Goal: Task Accomplishment & Management: Complete application form

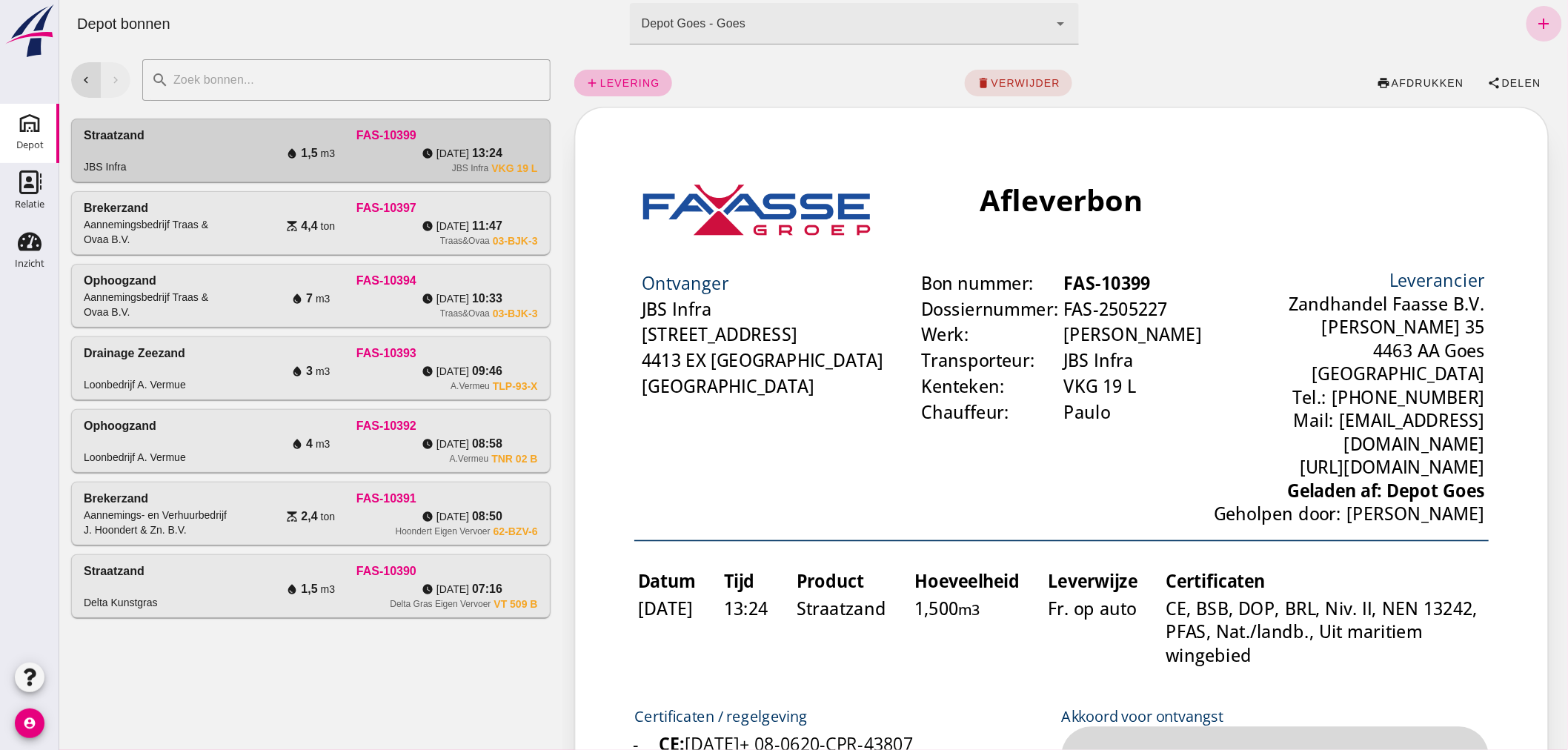
click at [1534, 17] on icon "add" at bounding box center [1543, 24] width 18 height 18
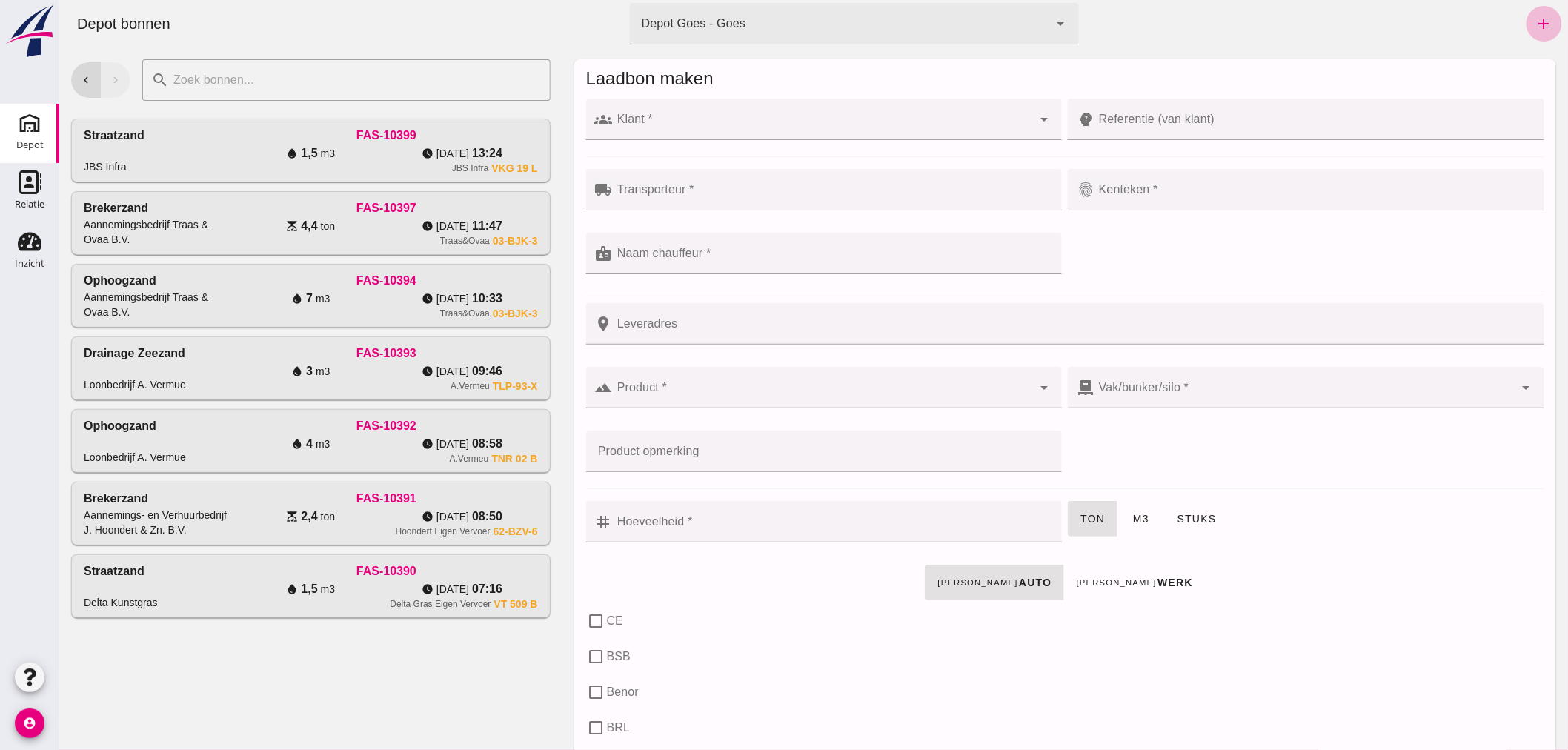
click at [797, 124] on input "Klant *" at bounding box center [822, 127] width 420 height 18
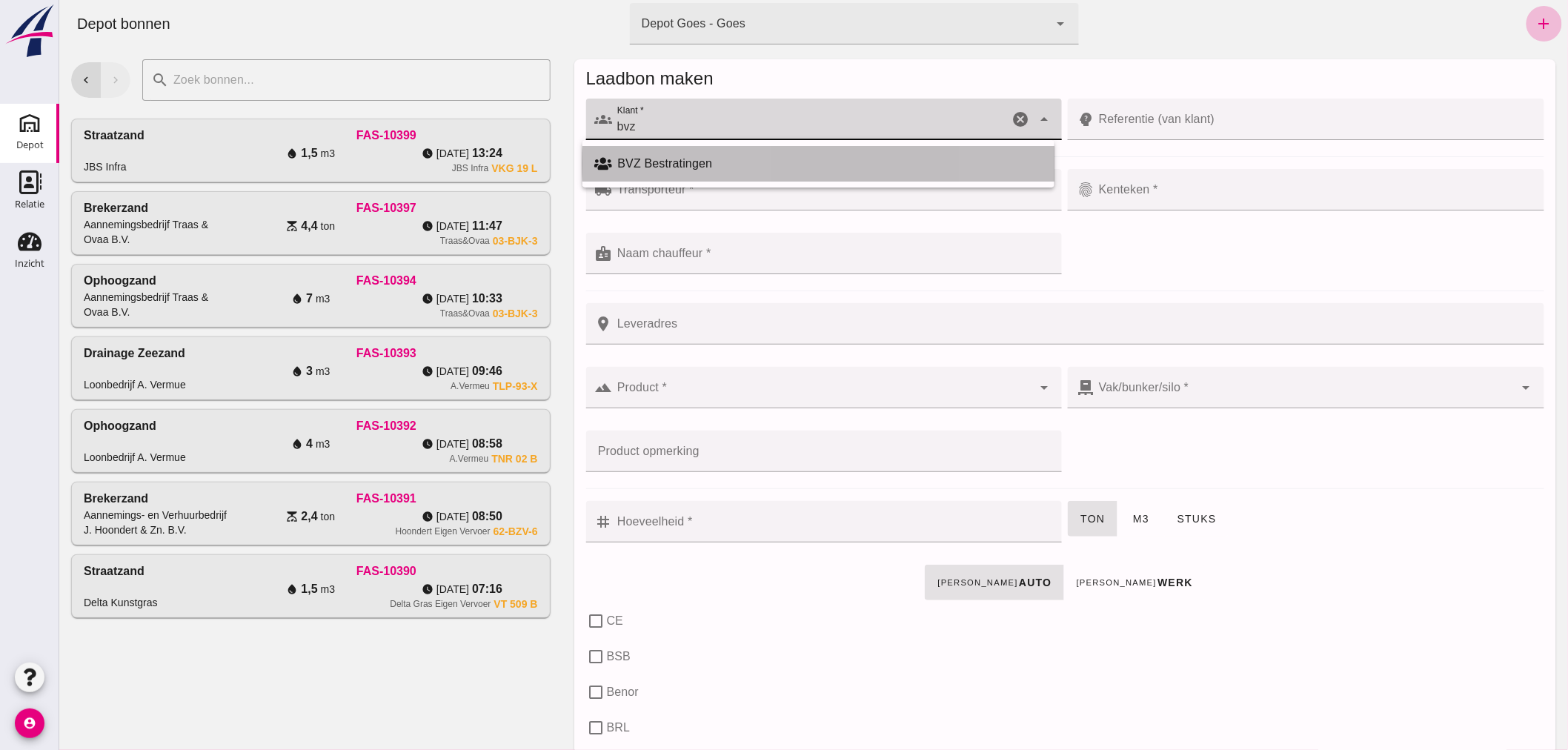
click at [690, 158] on div "BVZ Bestratingen" at bounding box center [829, 164] width 425 height 18
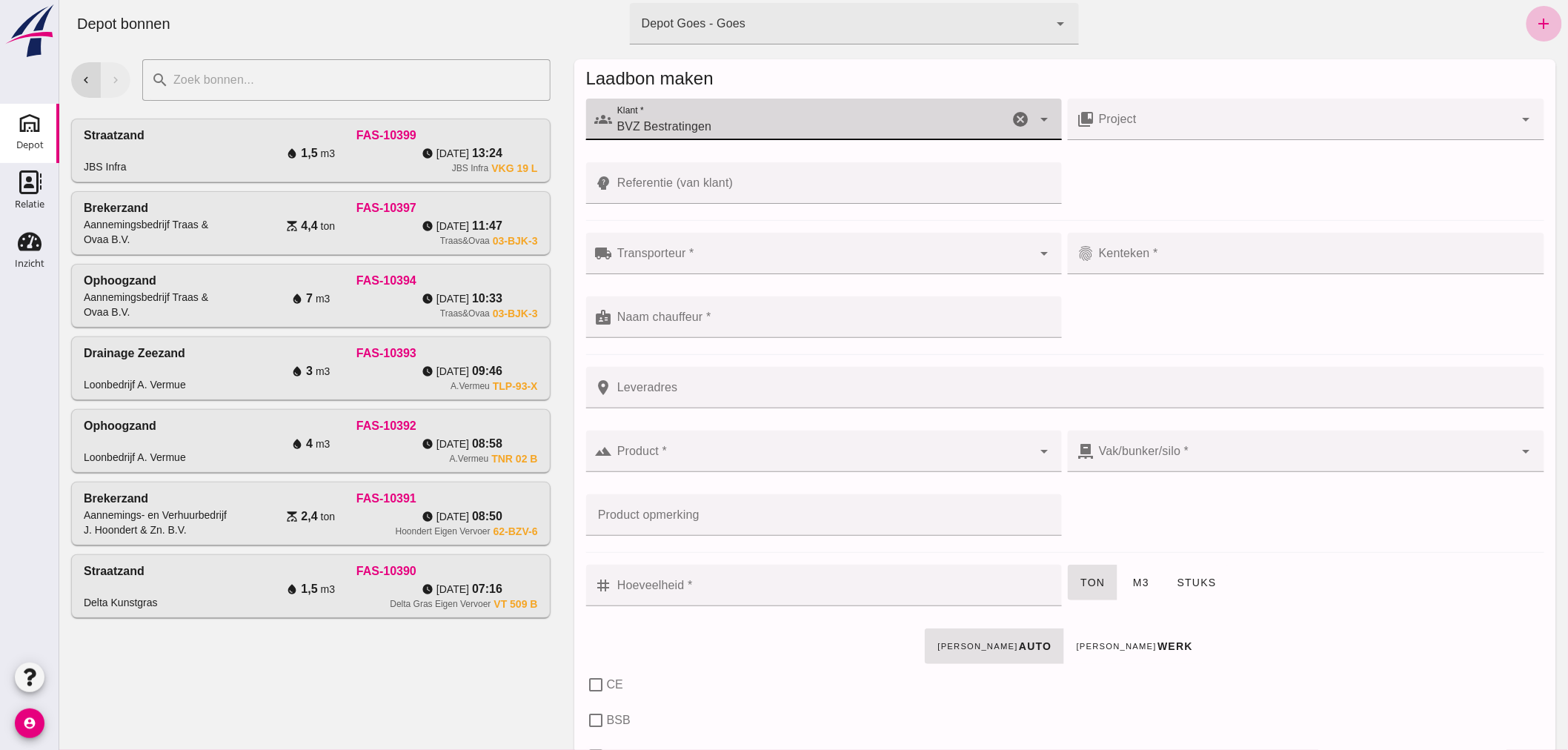
type input "BVZ Bestratingen"
click at [706, 246] on div at bounding box center [822, 253] width 420 height 42
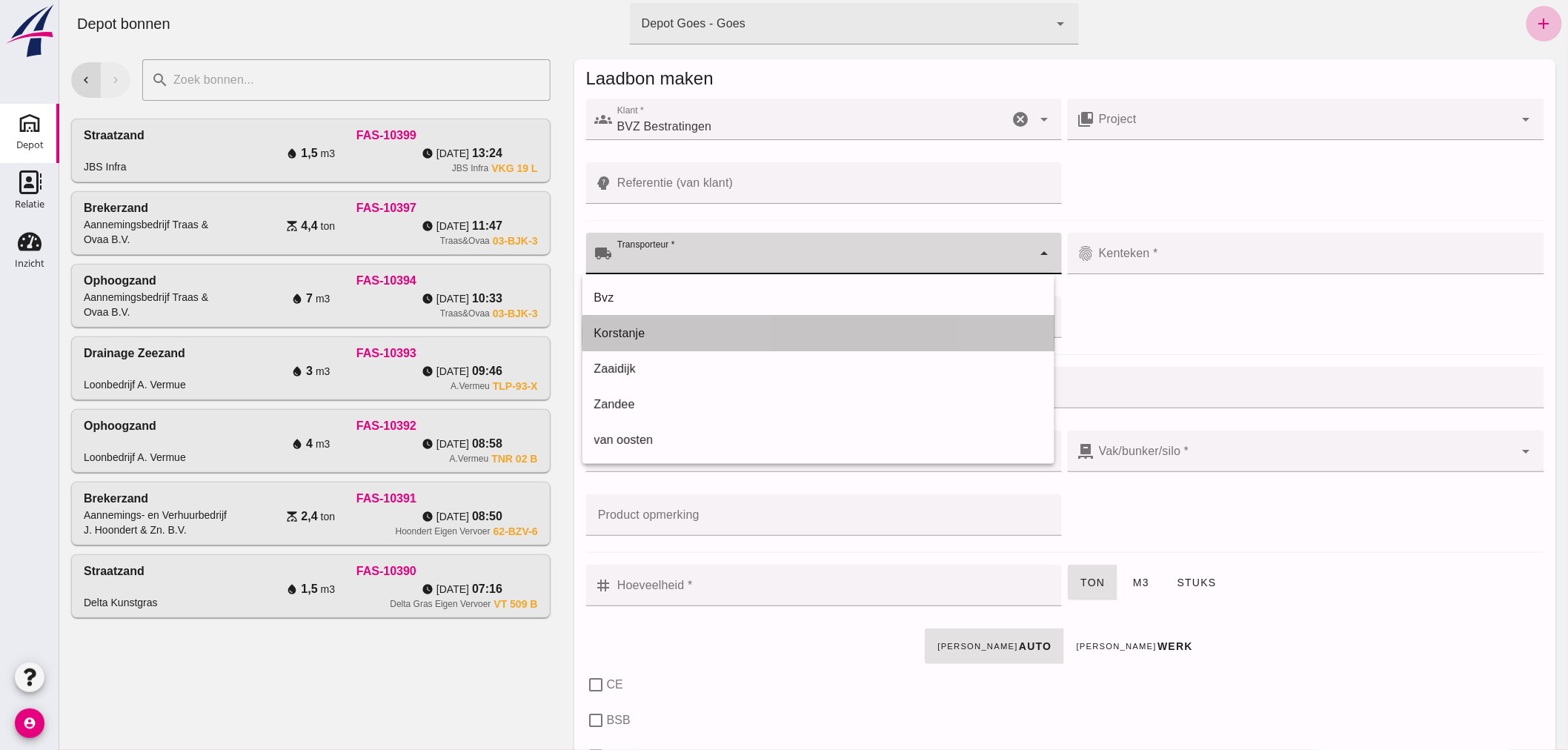
drag, startPoint x: 685, startPoint y: 328, endPoint x: 730, endPoint y: 309, distance: 48.8
click at [685, 327] on div "Korstanje" at bounding box center [818, 334] width 448 height 18
type input "Korstanje"
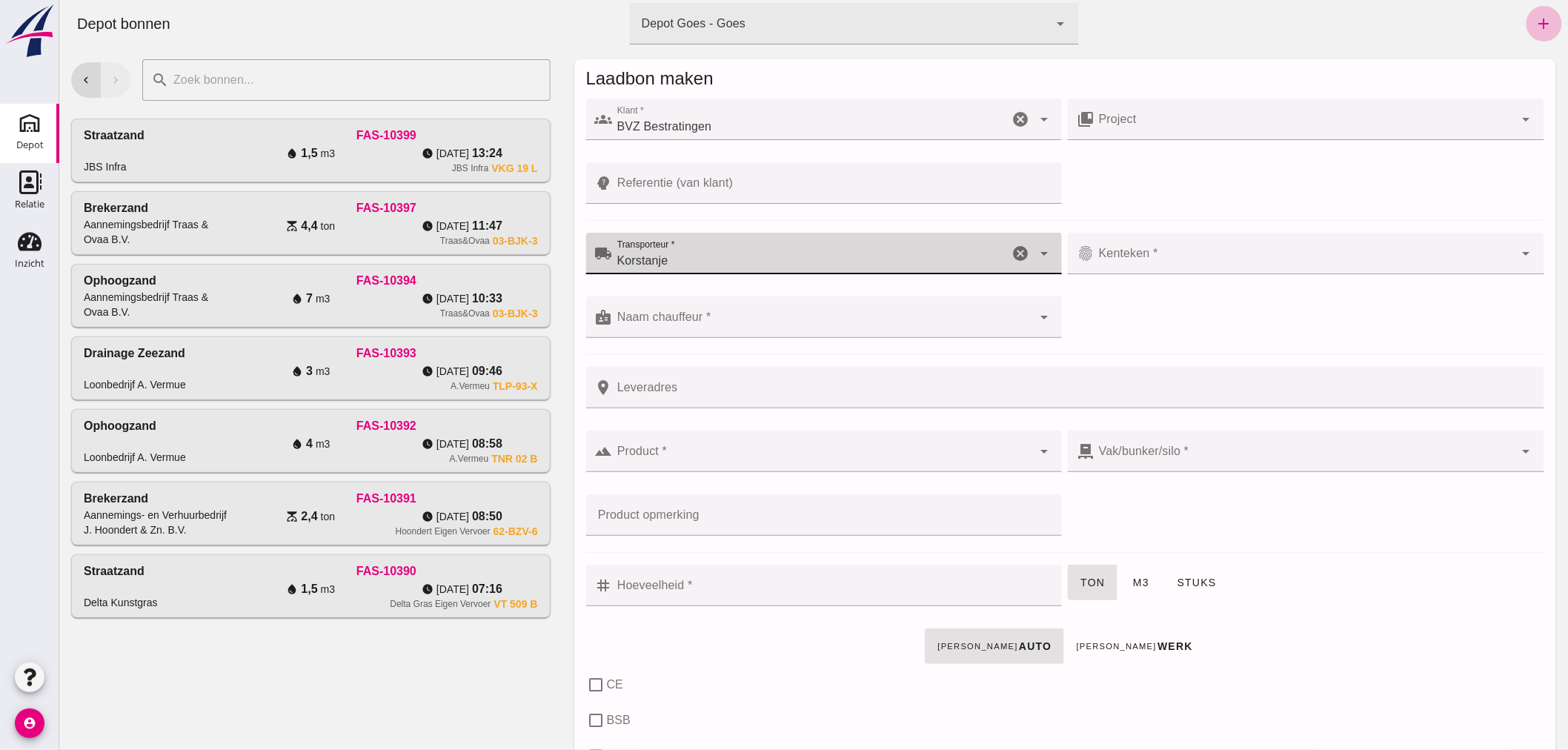
click at [1157, 261] on input "Kenteken *" at bounding box center [1304, 261] width 420 height 18
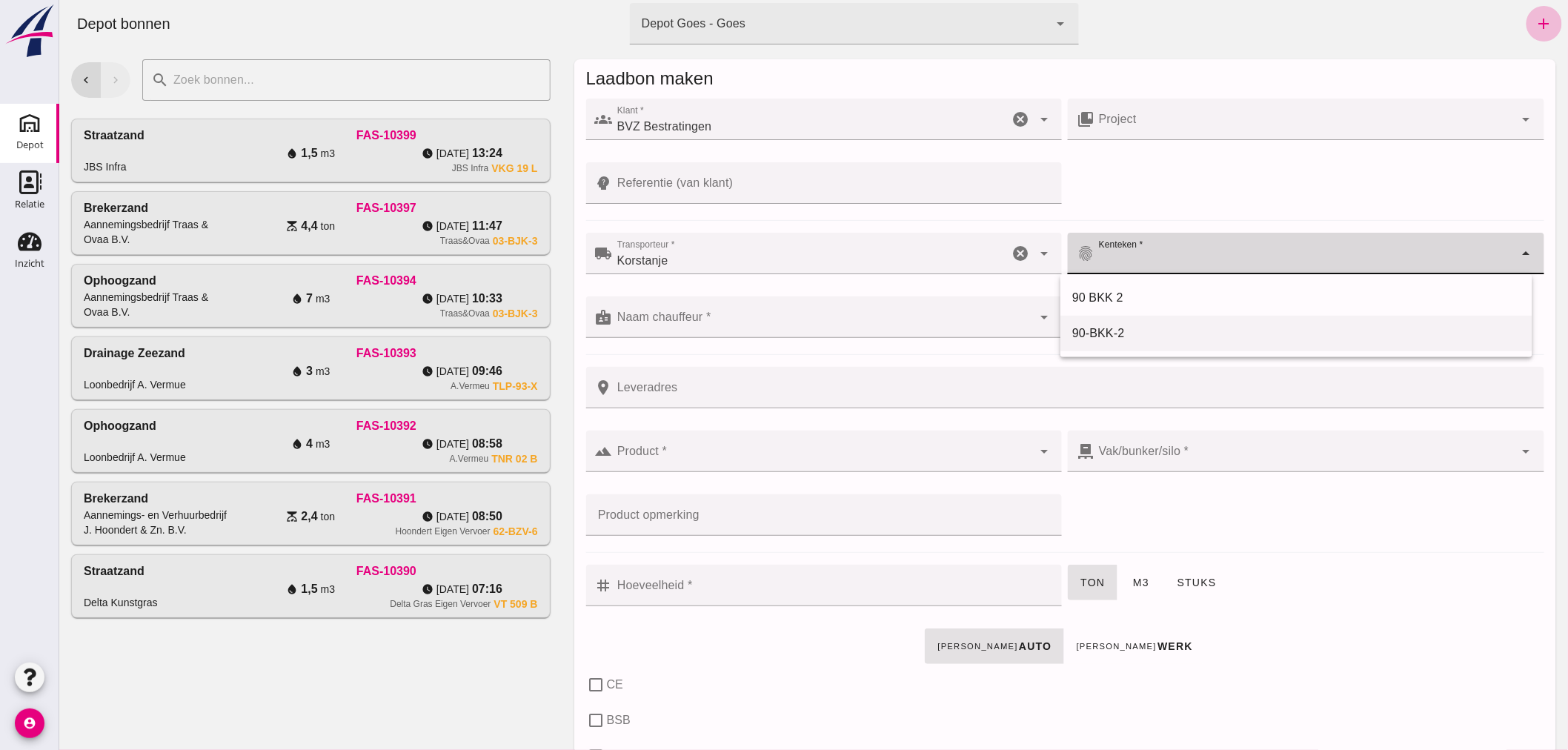
click at [1131, 325] on div "90-BKK-2" at bounding box center [1295, 334] width 448 height 18
type input "90-BKK-2"
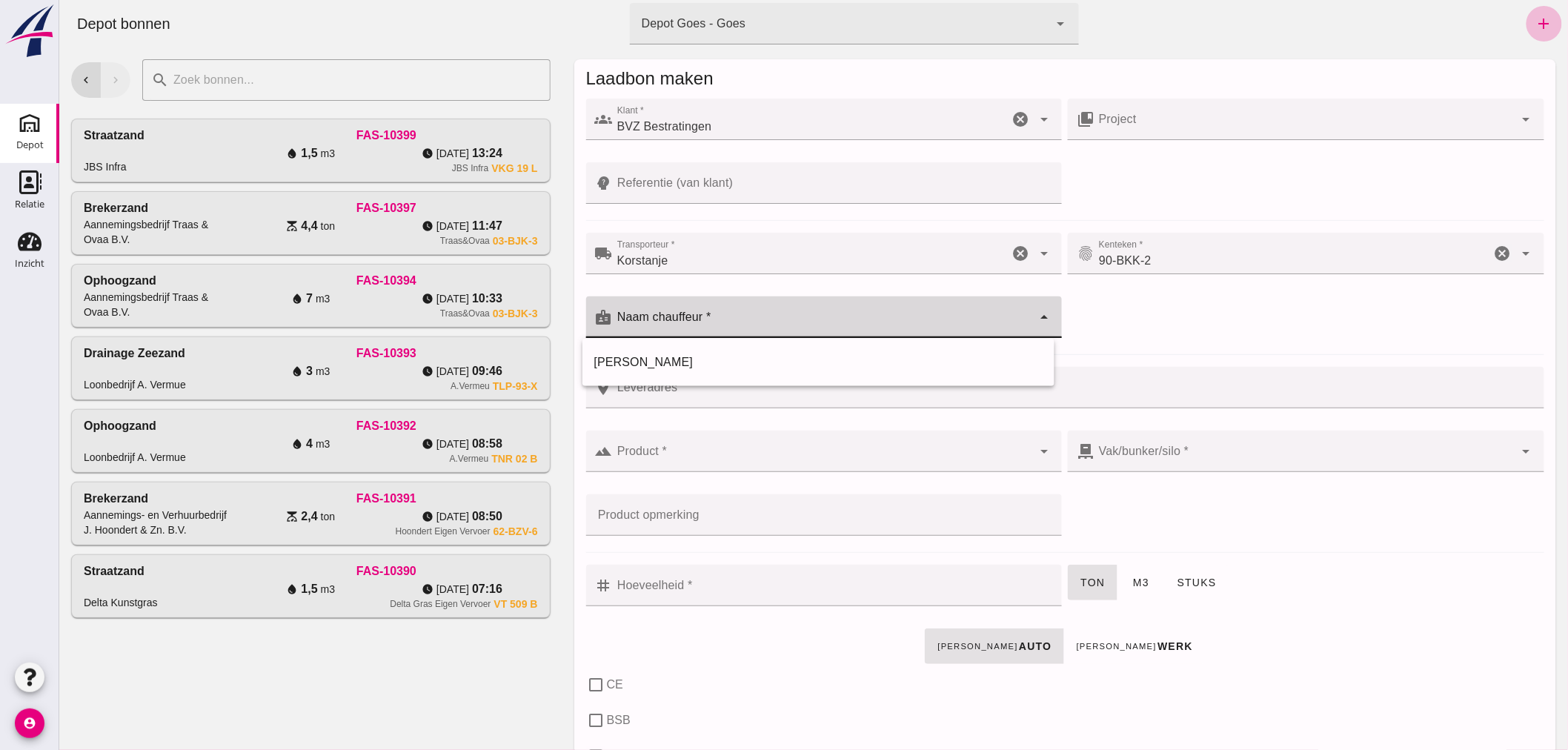
click at [827, 314] on div at bounding box center [822, 317] width 420 height 42
click at [748, 359] on div "[PERSON_NAME]" at bounding box center [818, 362] width 448 height 18
type input "[PERSON_NAME]"
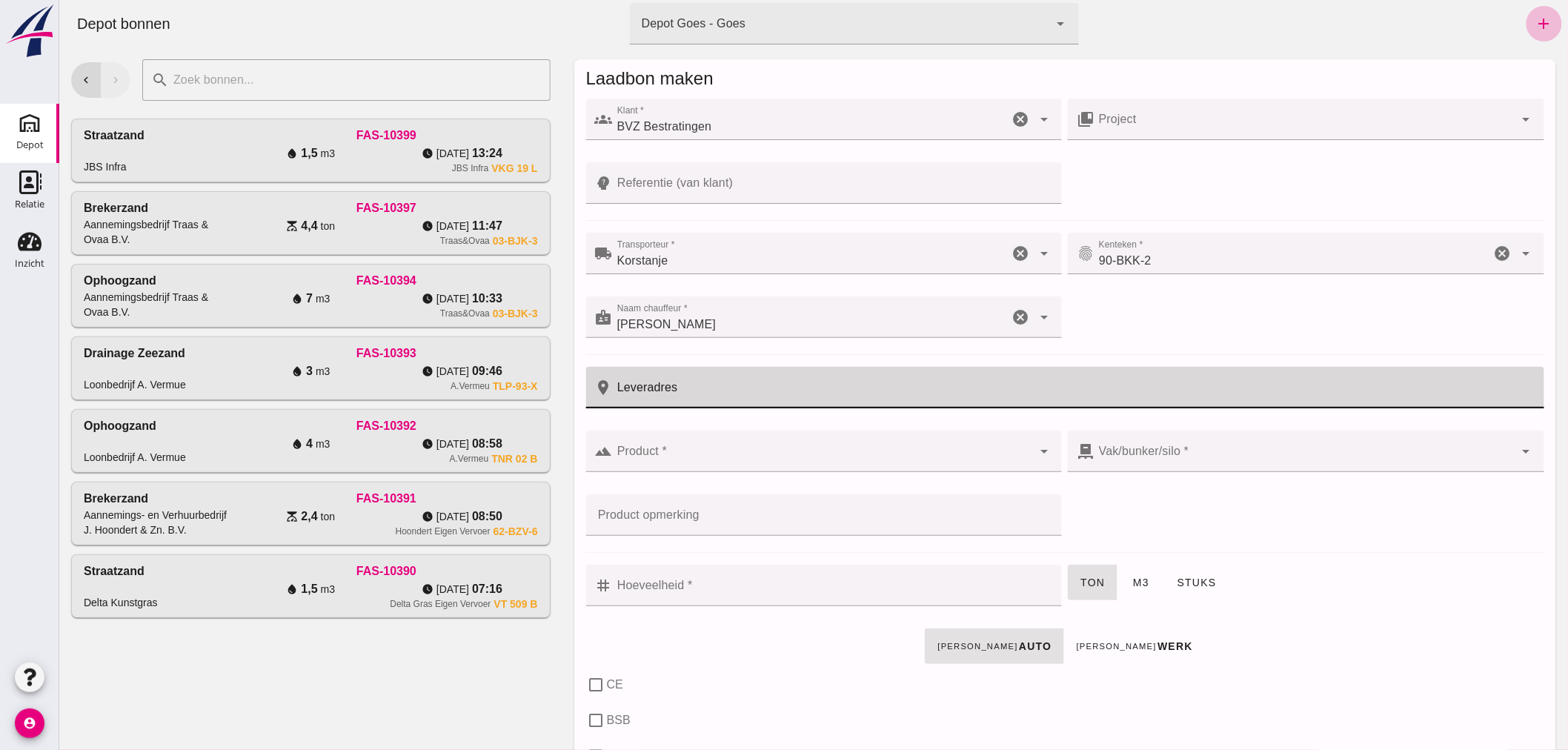
click at [749, 383] on input "Leveradres" at bounding box center [1073, 387] width 922 height 42
type input "Goes"
click at [743, 450] on input "Product *" at bounding box center [822, 459] width 420 height 18
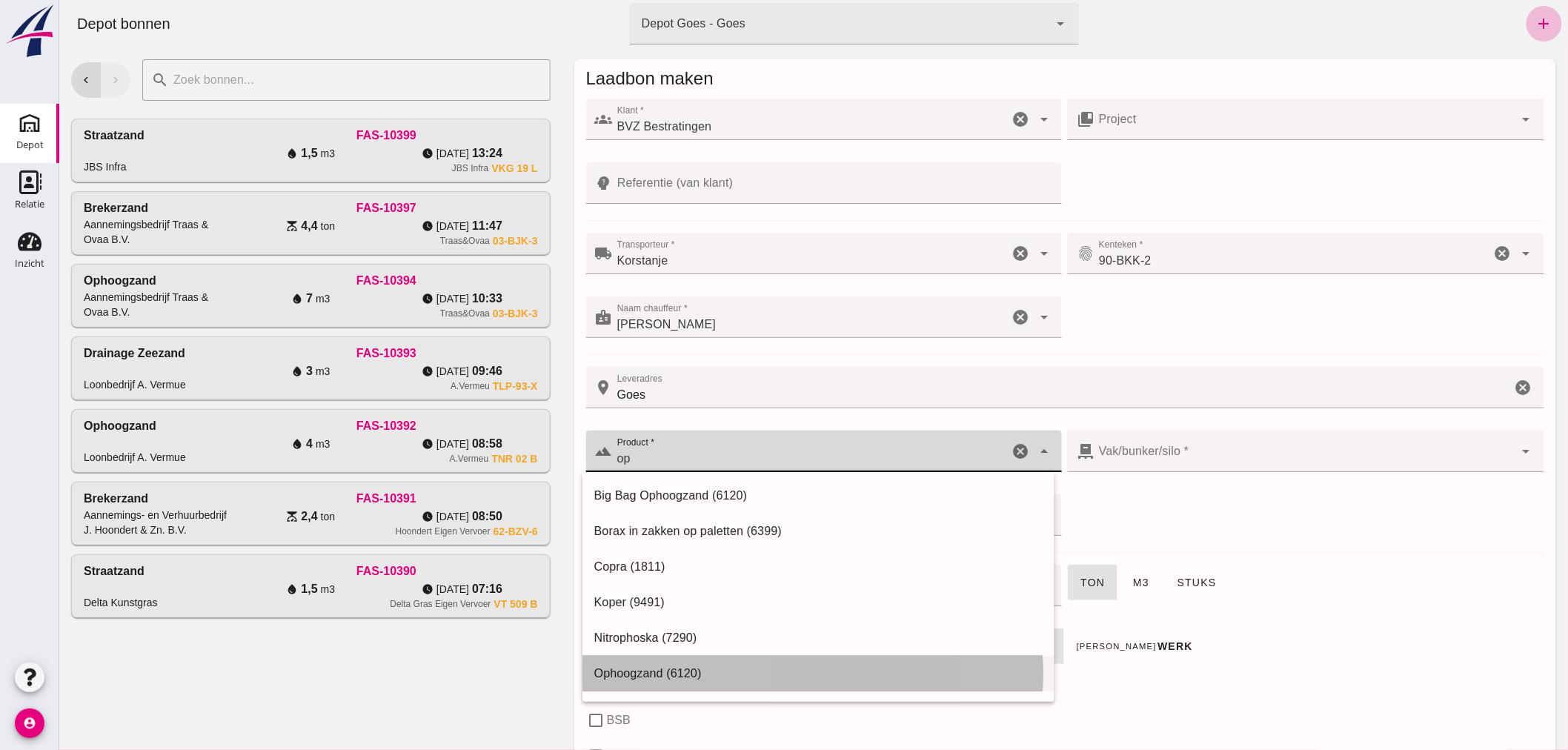
click at [699, 661] on div "Ophoogzand (6120)" at bounding box center [818, 673] width 472 height 36
type input "Ophoogzand (6120)"
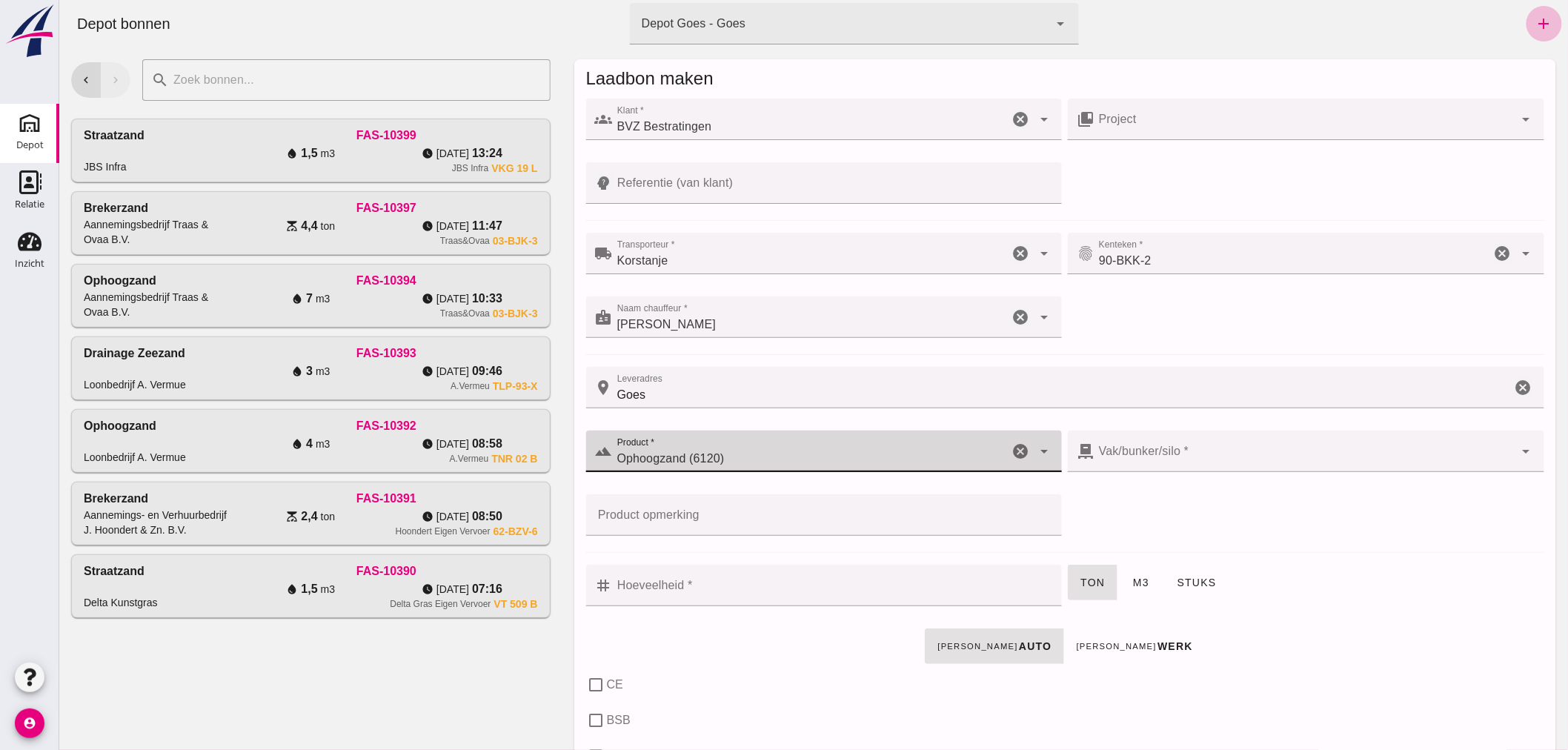
type input "38"
checkbox input "true"
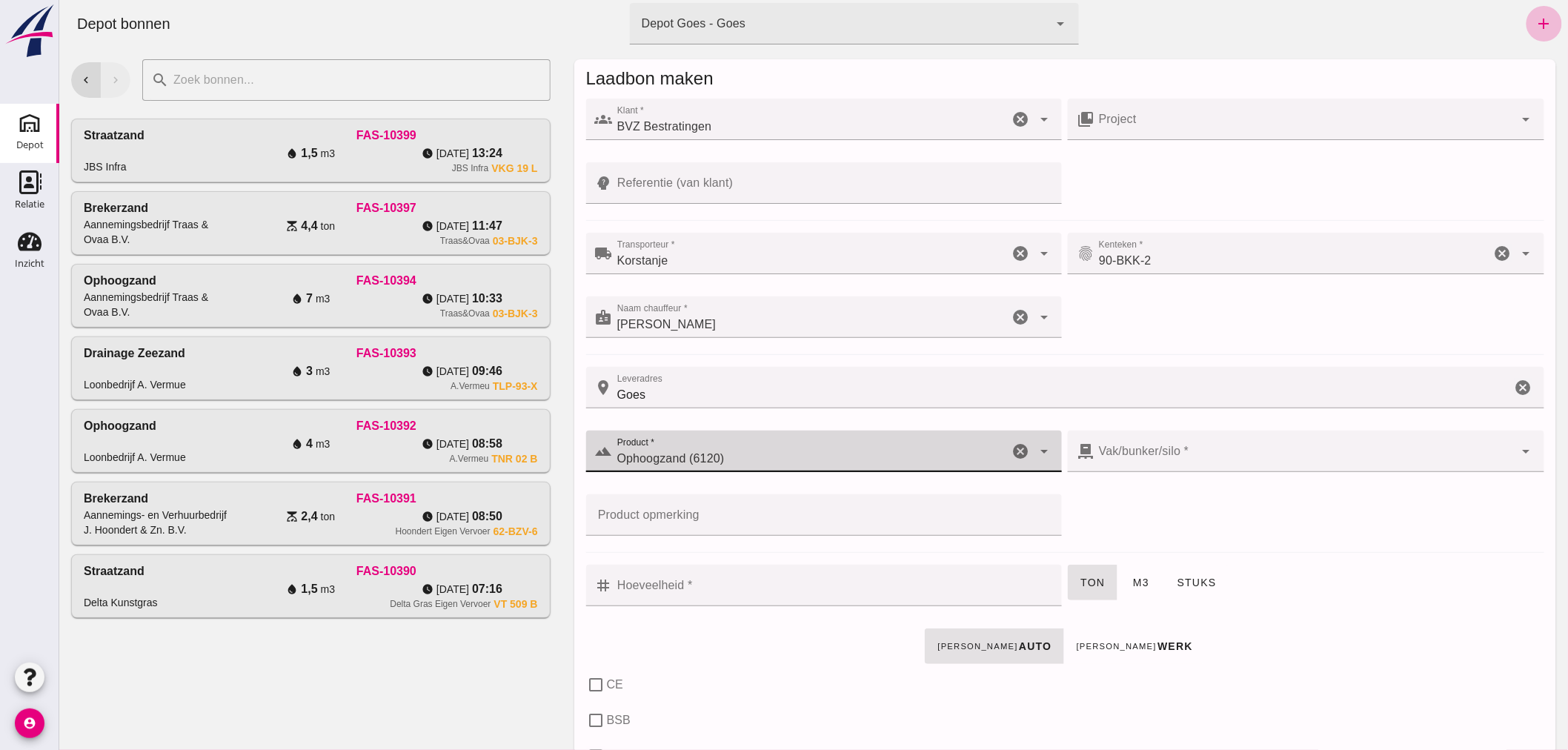
type input "40"
checkbox input "true"
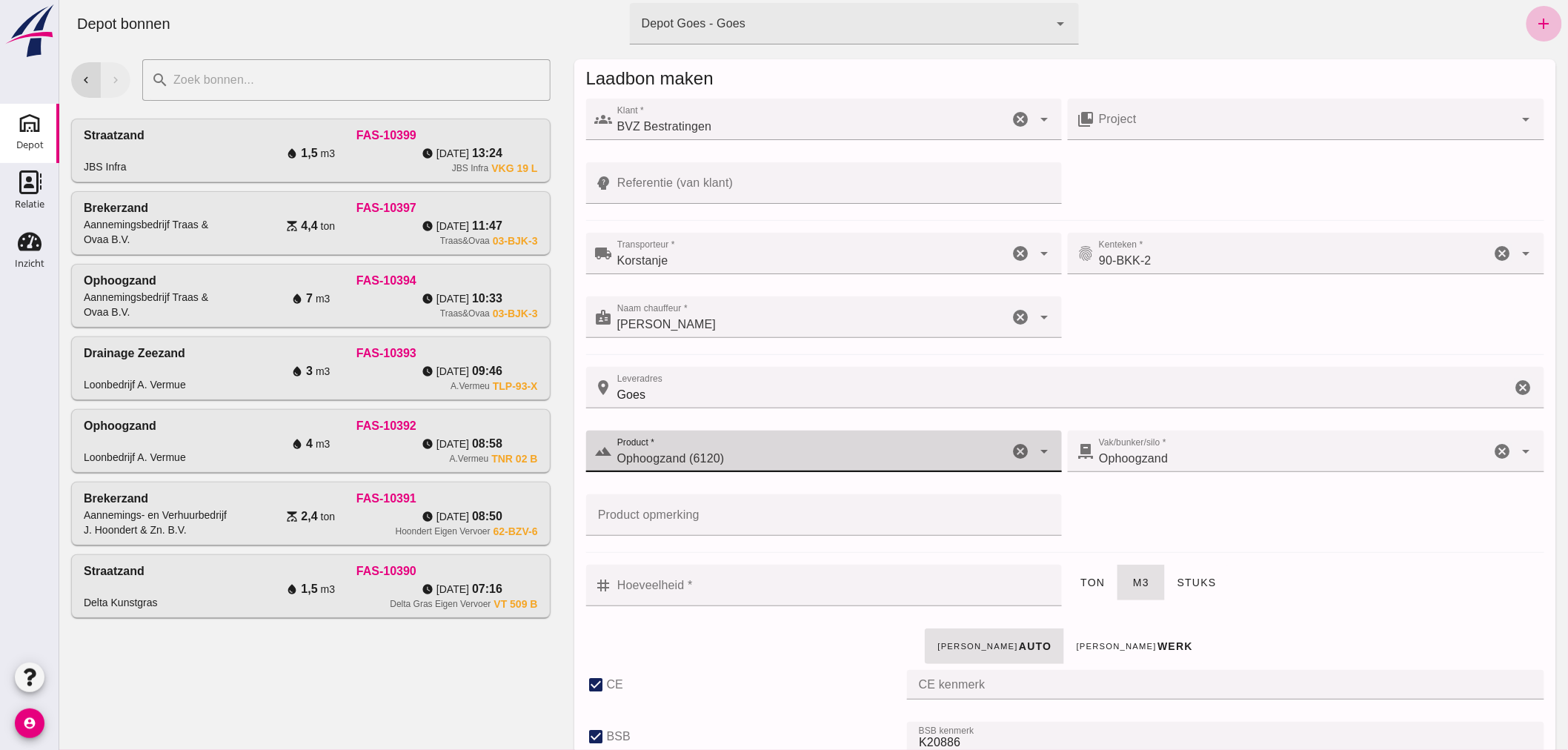
click at [1011, 448] on icon "cancel" at bounding box center [1020, 451] width 18 height 18
checkbox input "false"
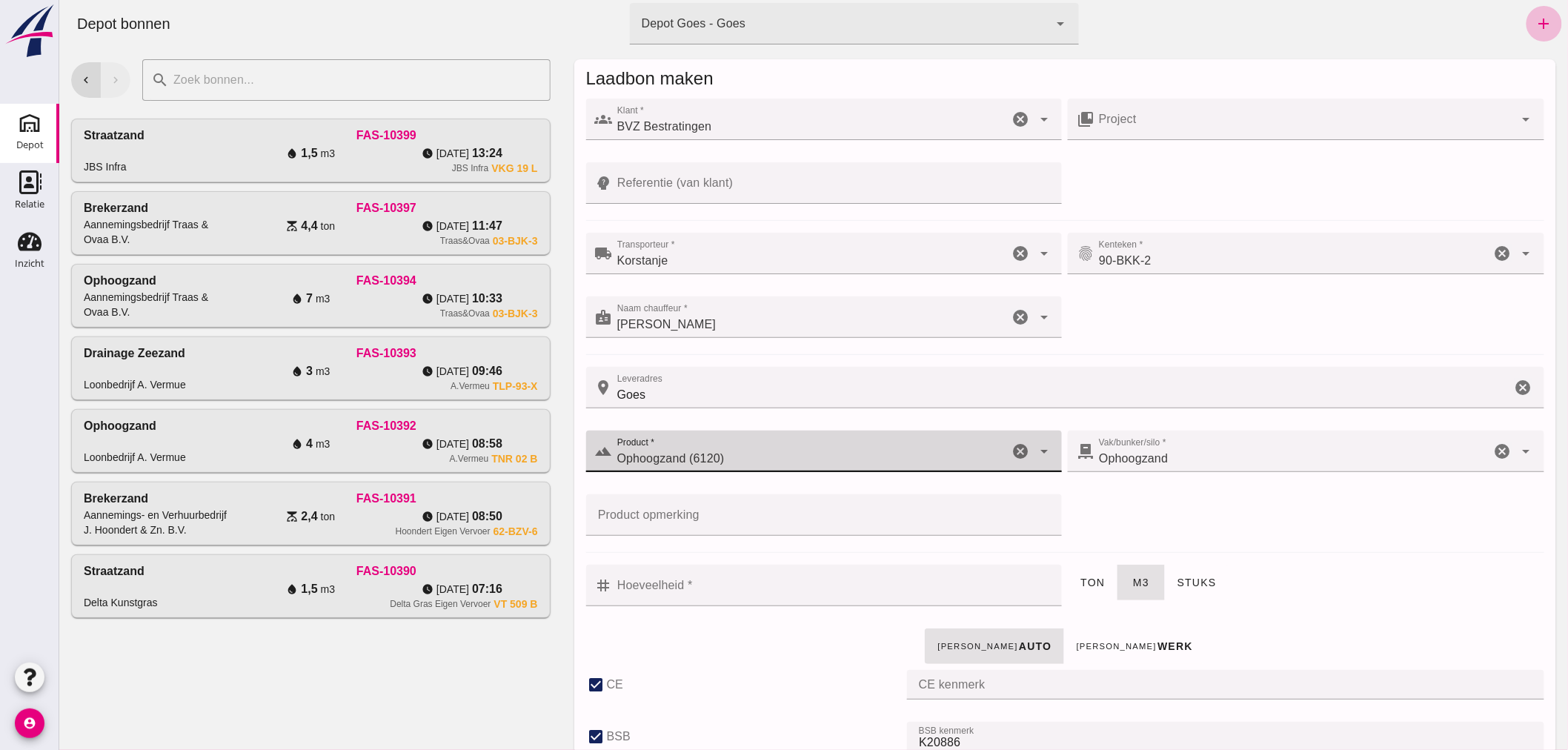
checkbox input "false"
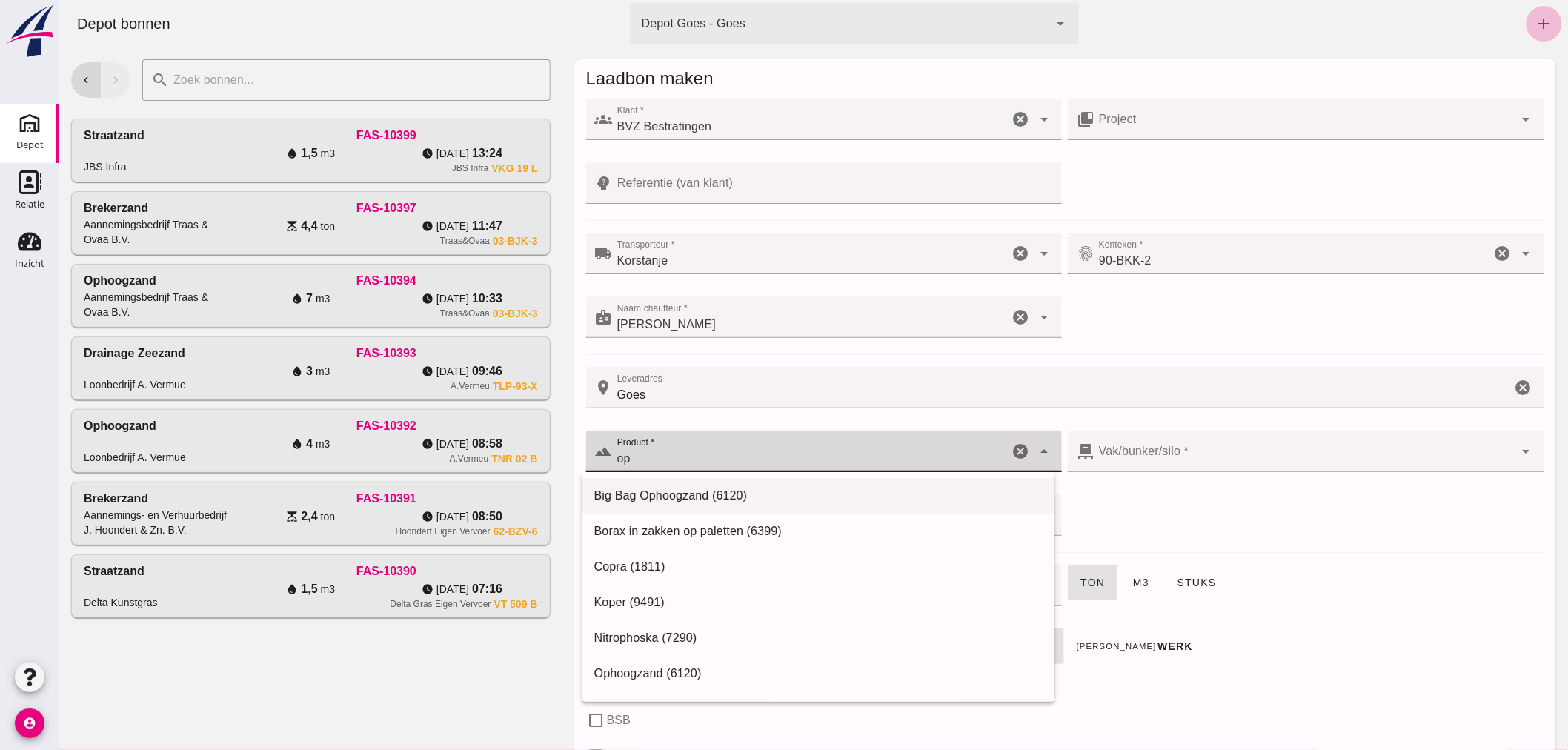
click at [704, 491] on div "Big Bag Ophoogzand (6120)" at bounding box center [818, 495] width 448 height 18
type input "Big Bag Ophoogzand (6120)"
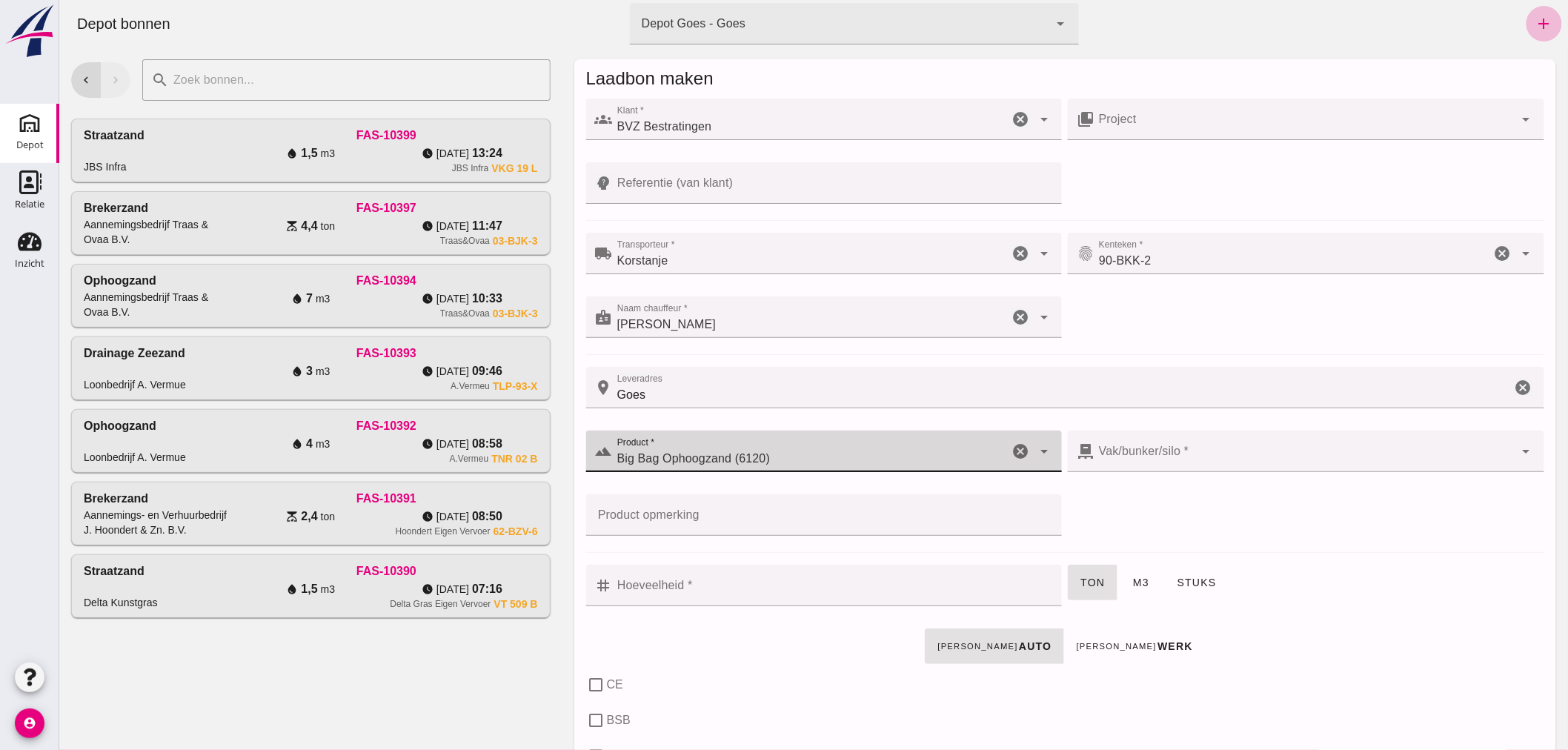
type input "38"
checkbox input "true"
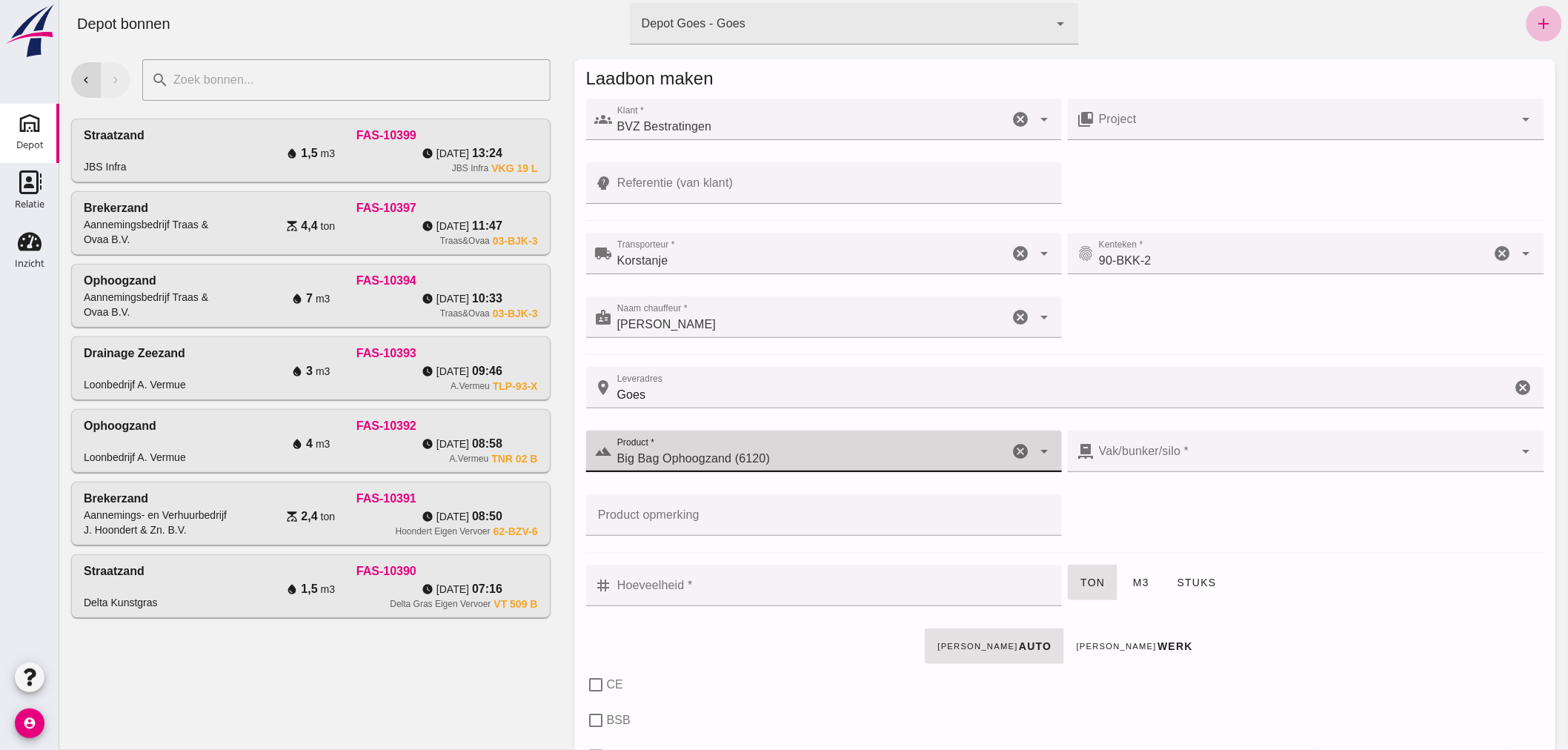
type input "40"
checkbox input "true"
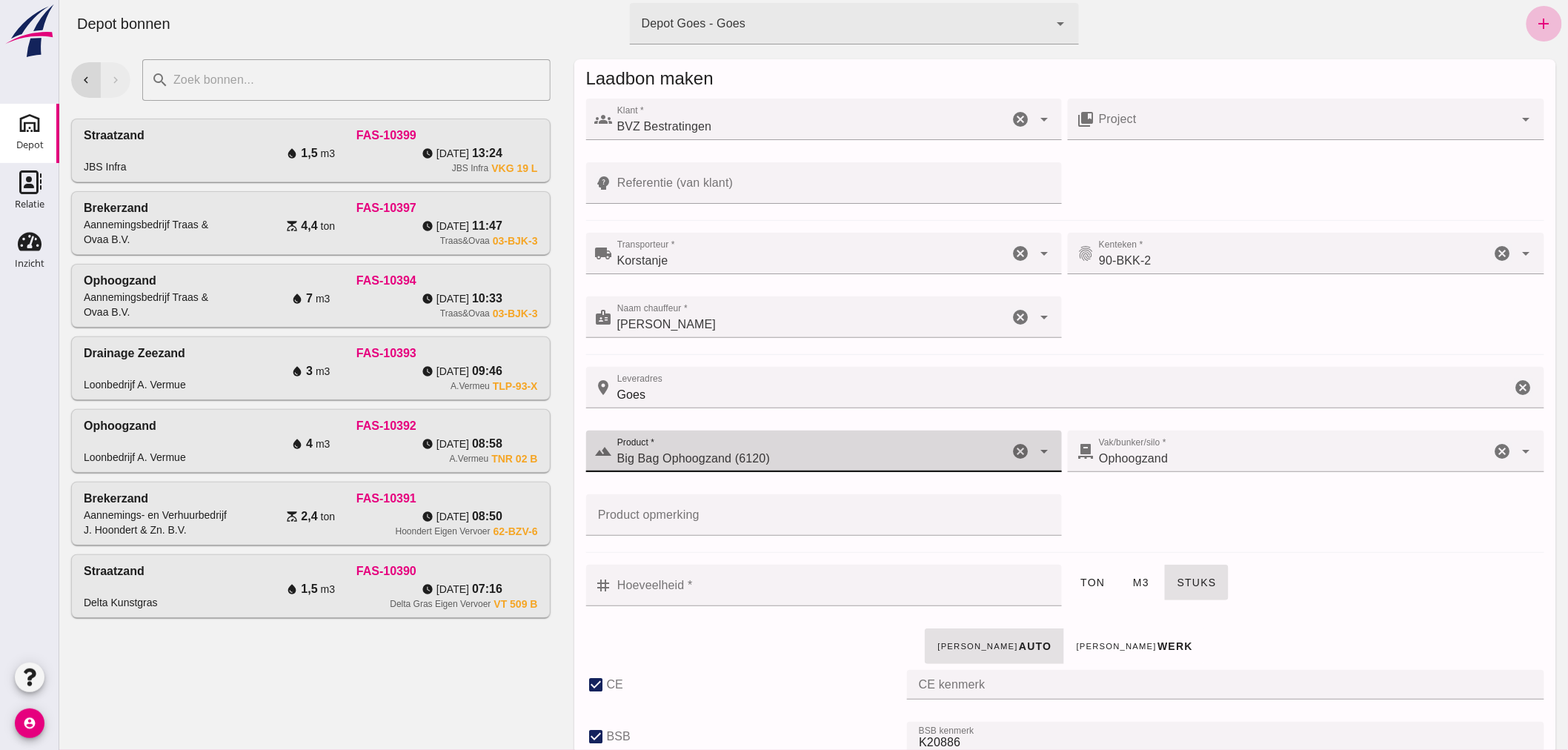
type input "Big Bag Ophoogzand (6120)"
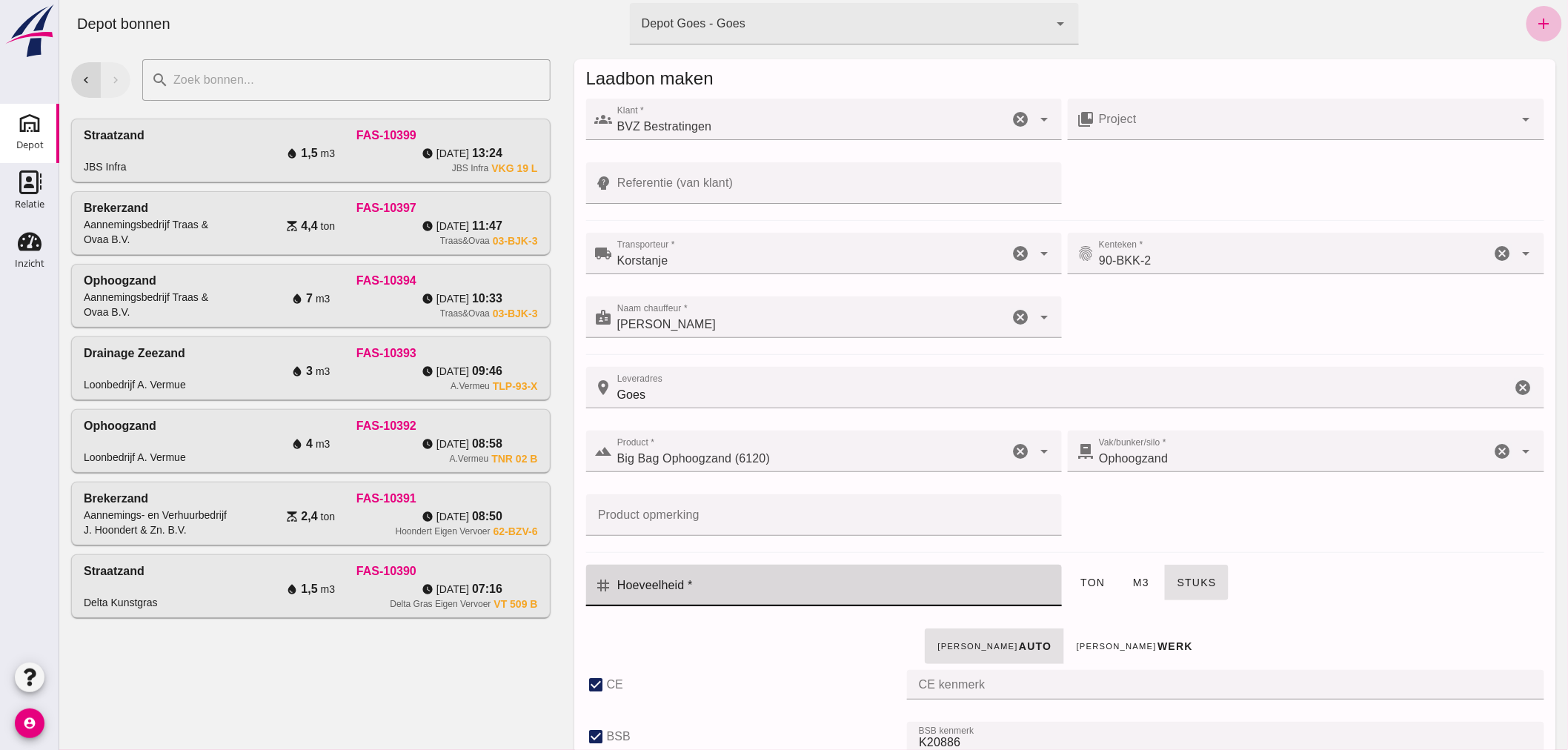
click at [850, 593] on input "Hoeveelheid *" at bounding box center [833, 585] width 441 height 42
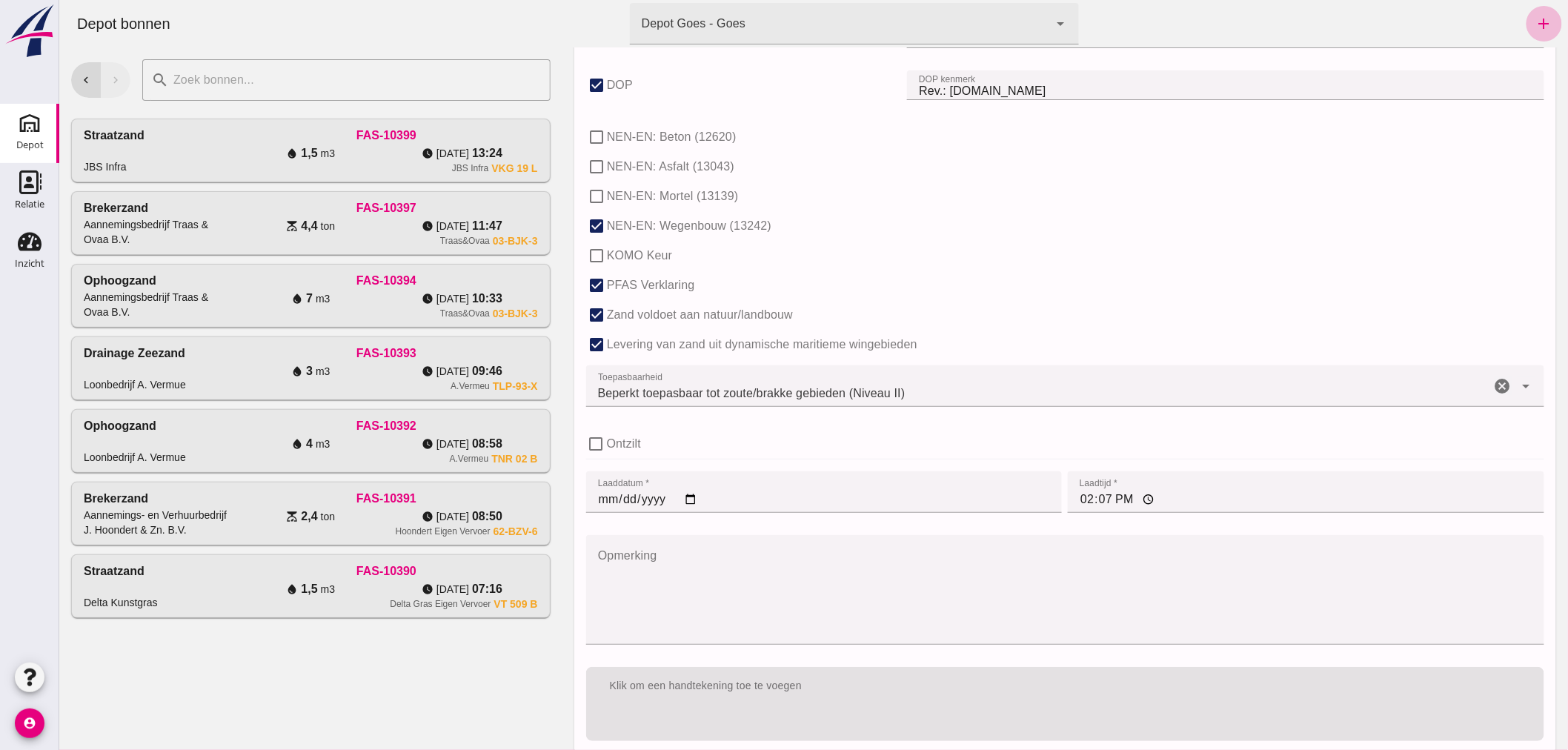
scroll to position [823, 0]
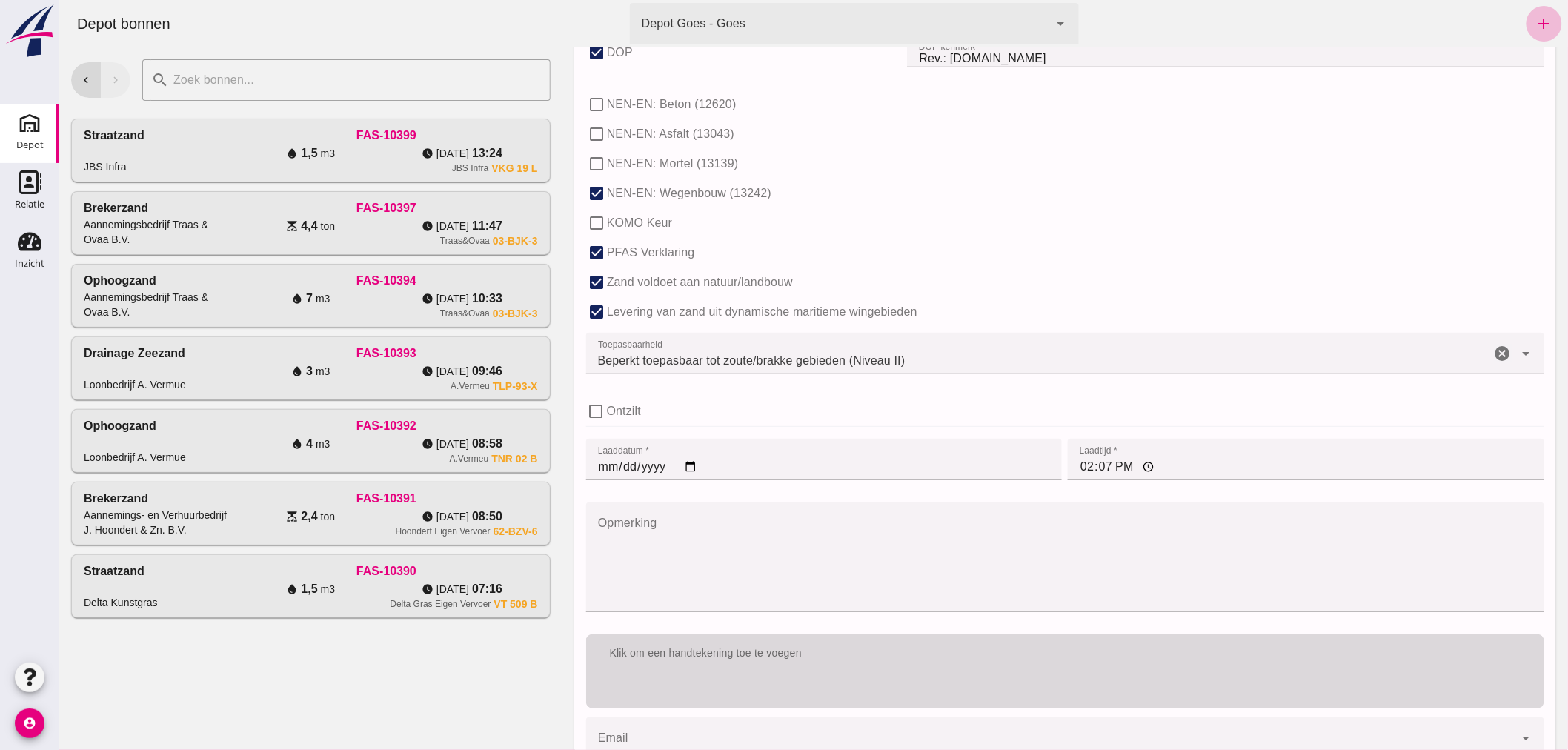
type input "1"
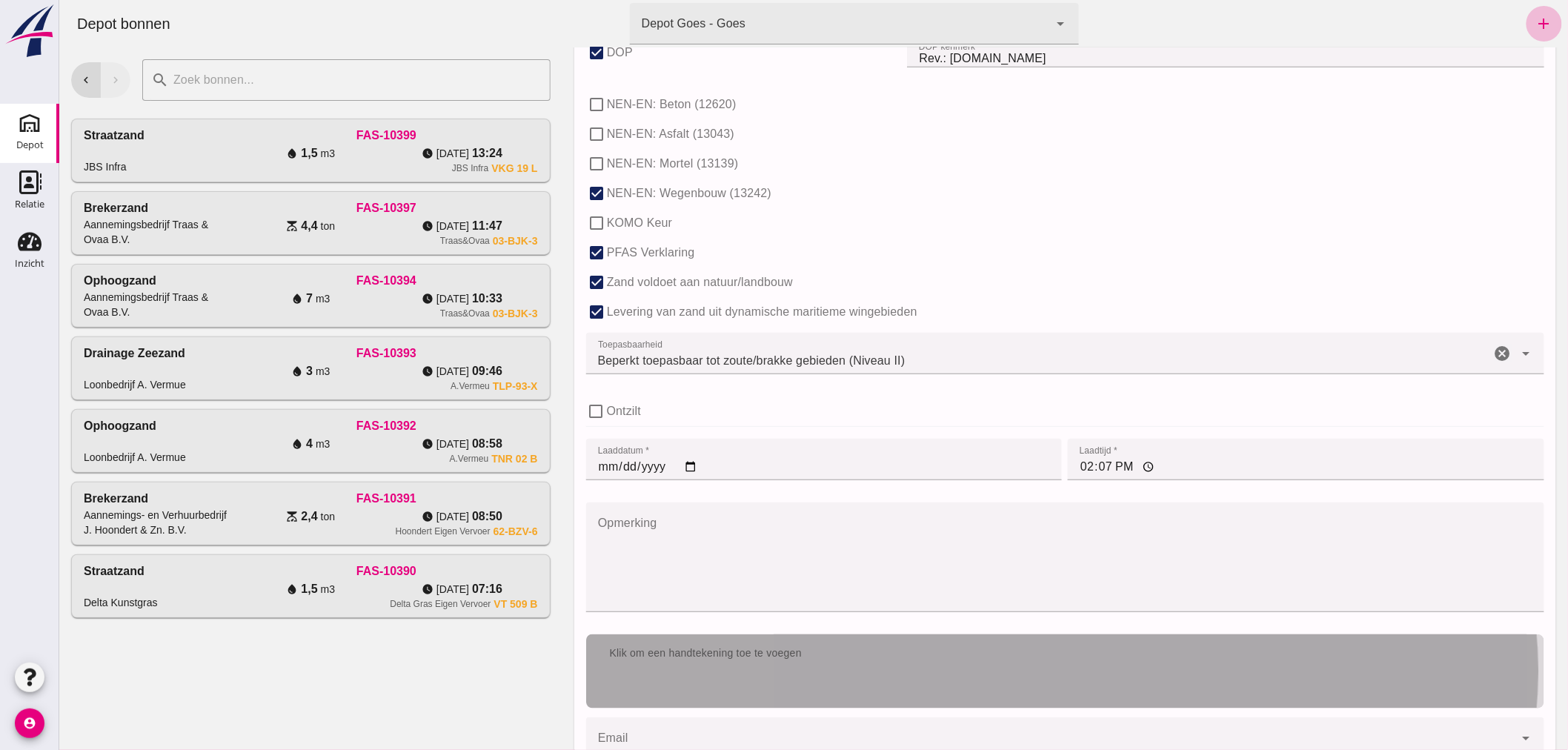
click at [908, 642] on div "Klik om een handtekening toe te voegen" at bounding box center [1064, 653] width 958 height 39
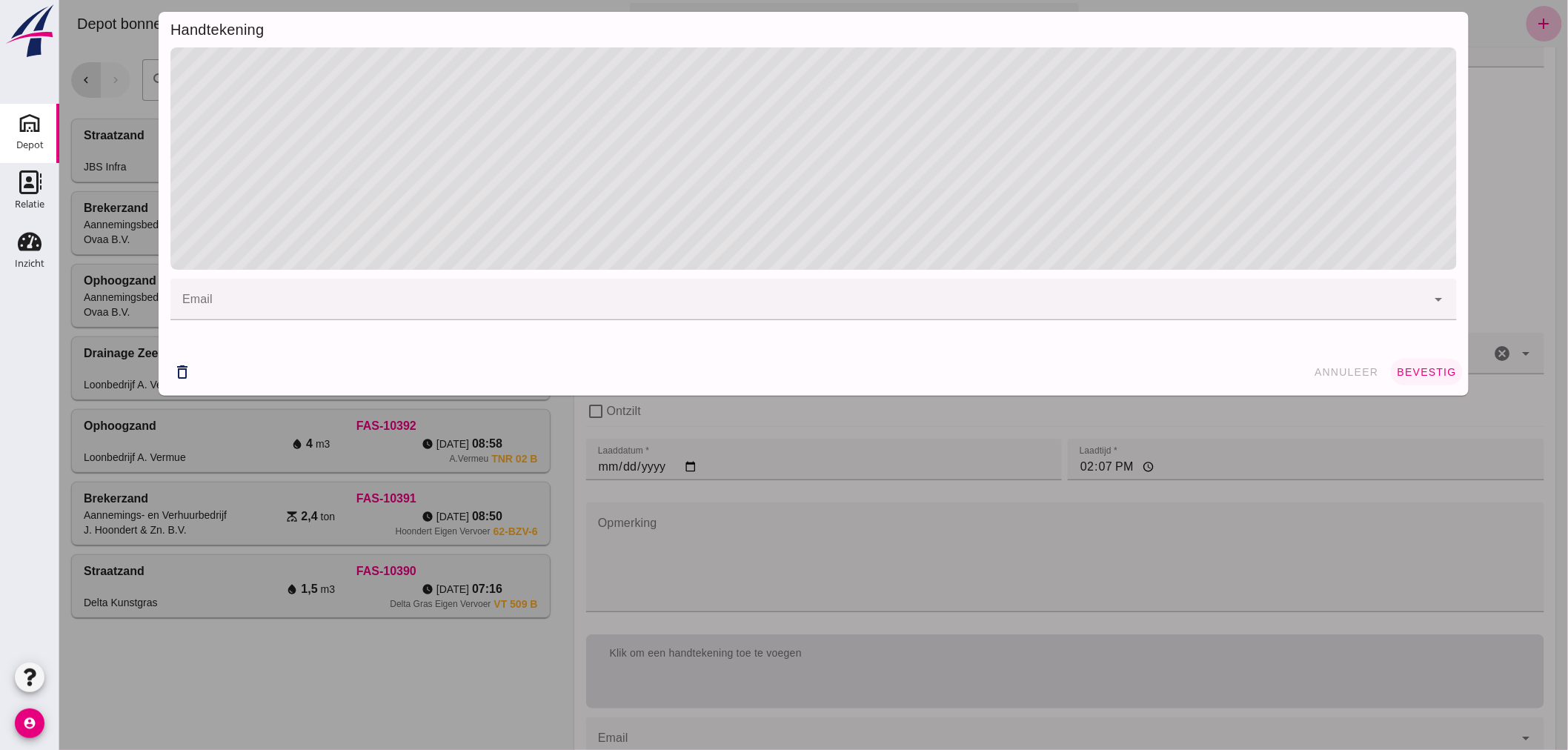
click at [1407, 370] on span "bevestig" at bounding box center [1426, 372] width 60 height 12
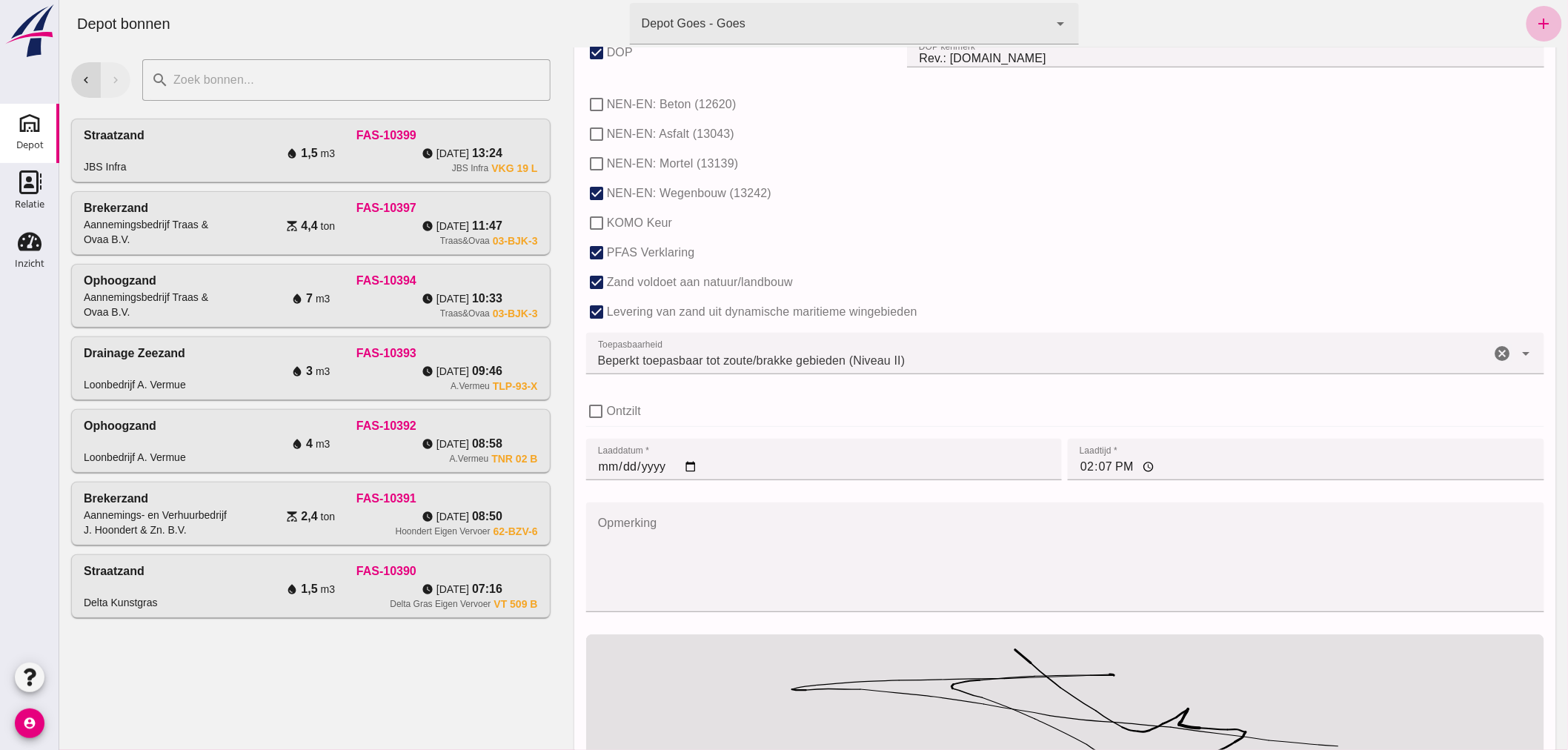
click at [689, 469] on input "[DATE]" at bounding box center [824, 460] width 477 height 42
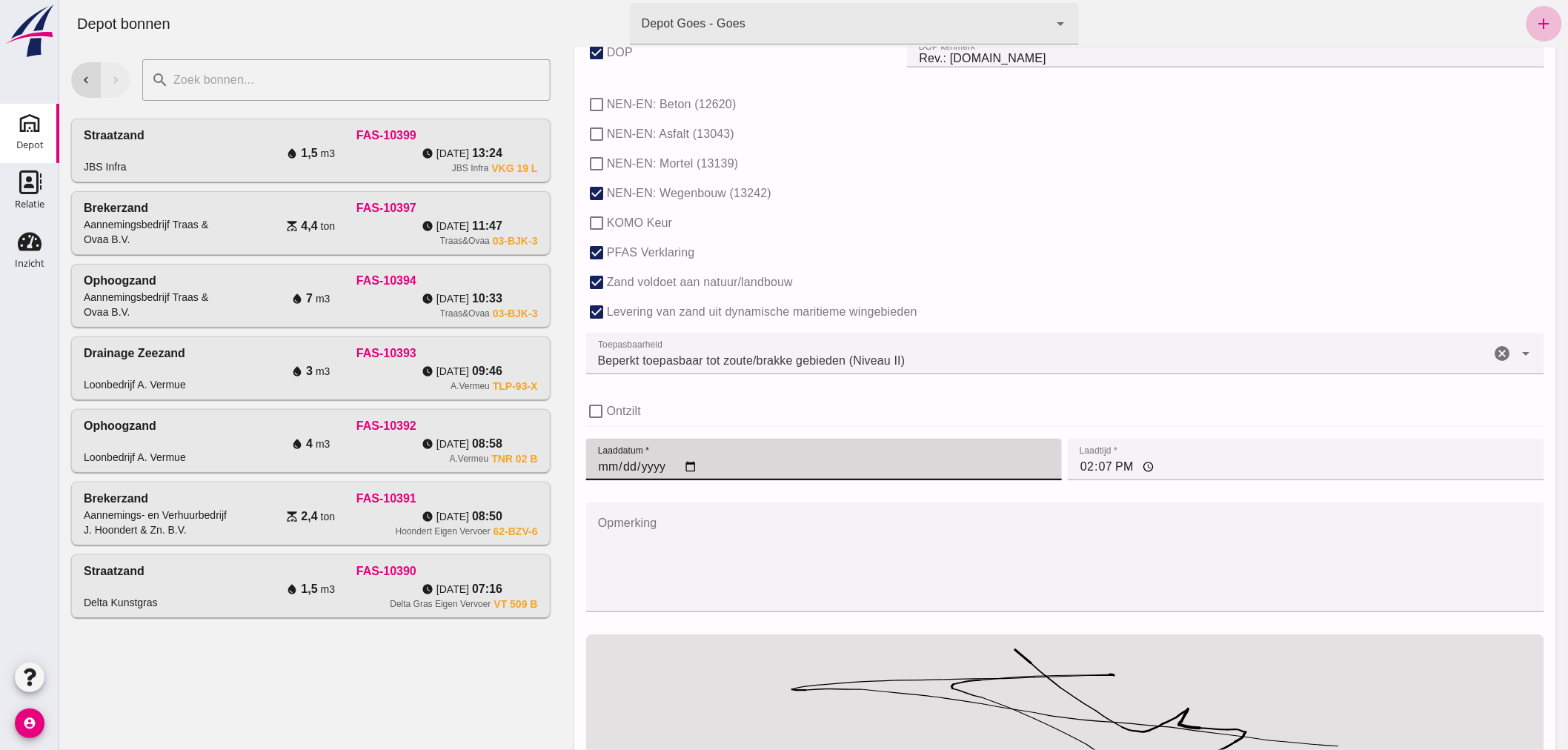
type input "[DATE]"
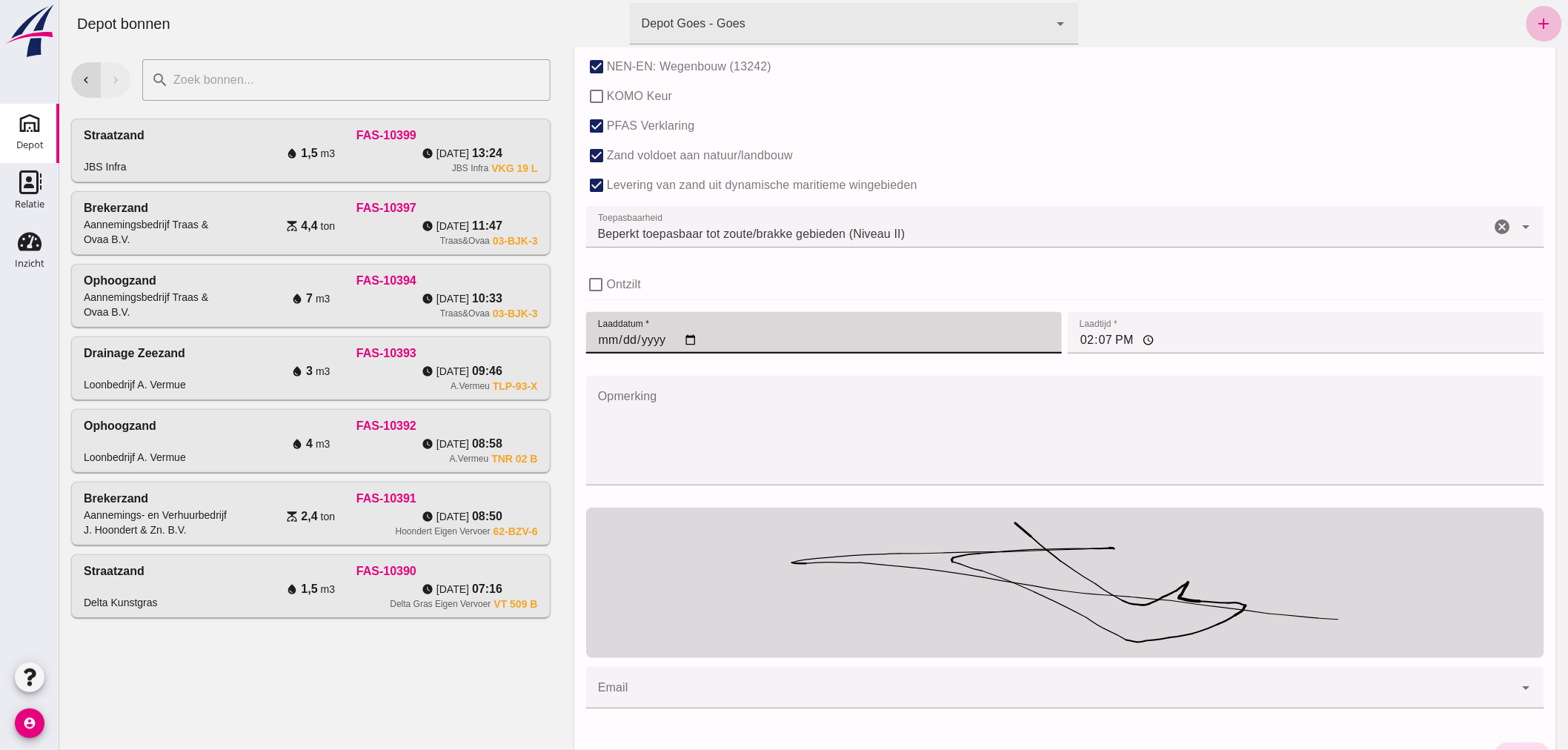
scroll to position [986, 0]
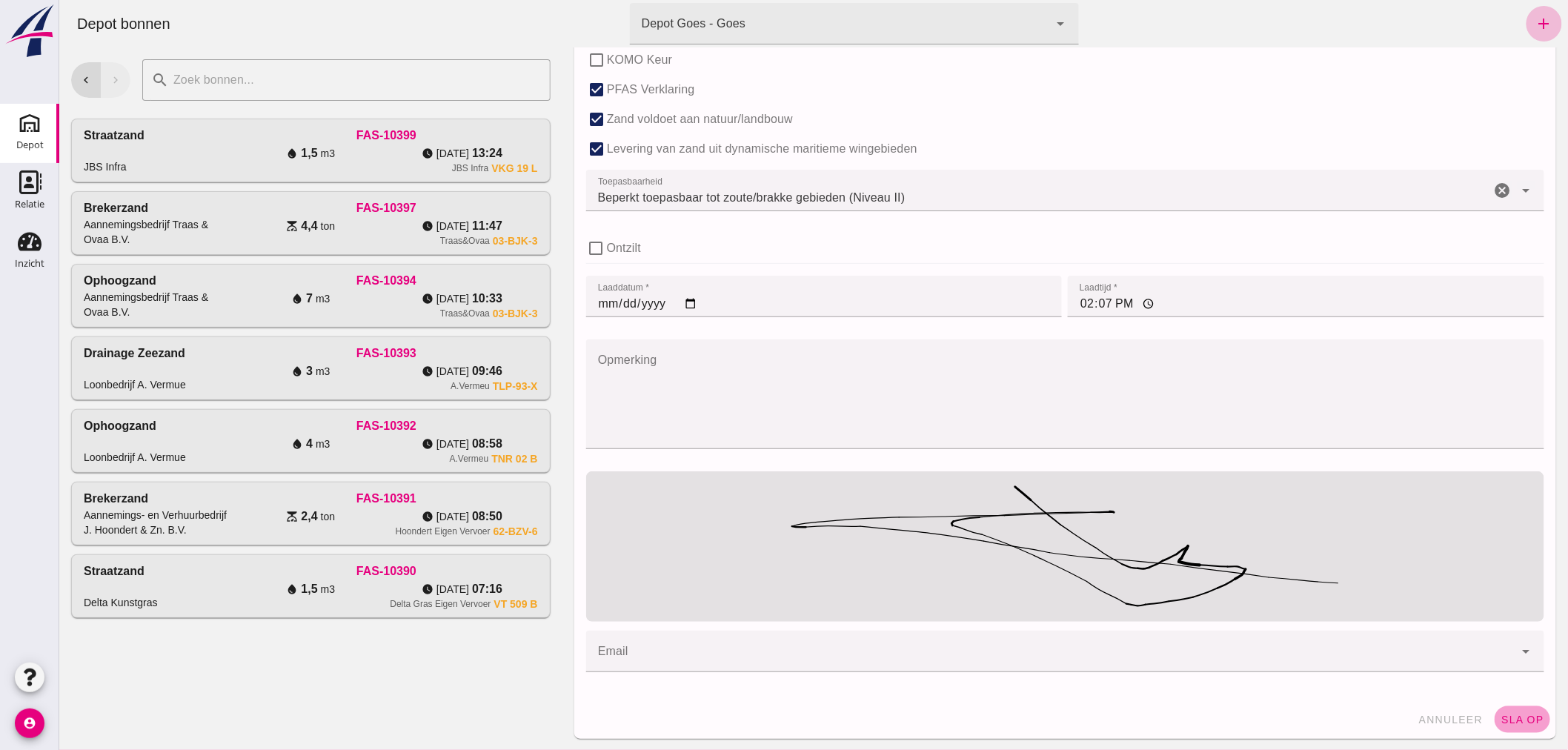
click at [1508, 719] on span "sla op" at bounding box center [1521, 719] width 44 height 12
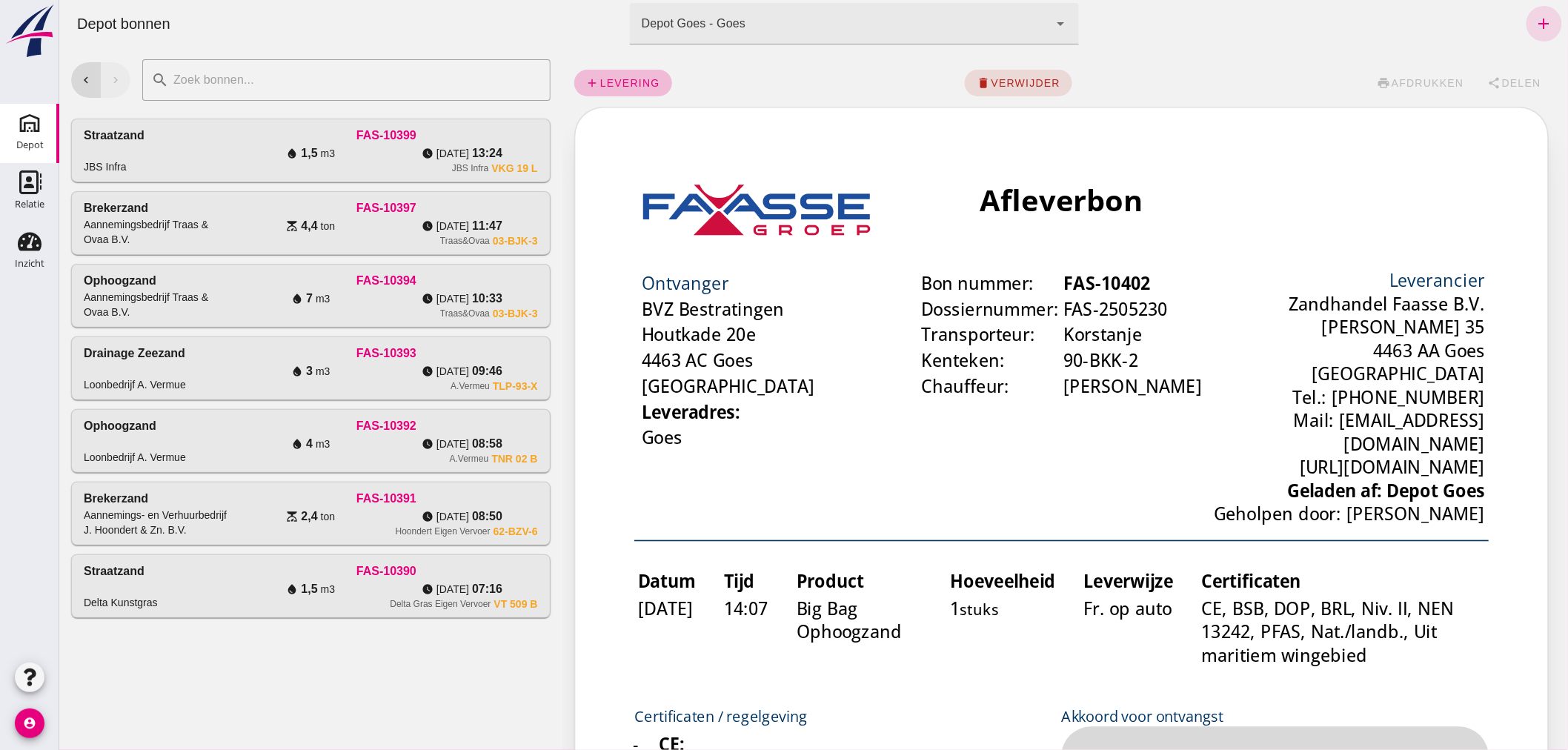
scroll to position [0, 0]
click at [1507, 82] on span "Delen" at bounding box center [1520, 83] width 40 height 12
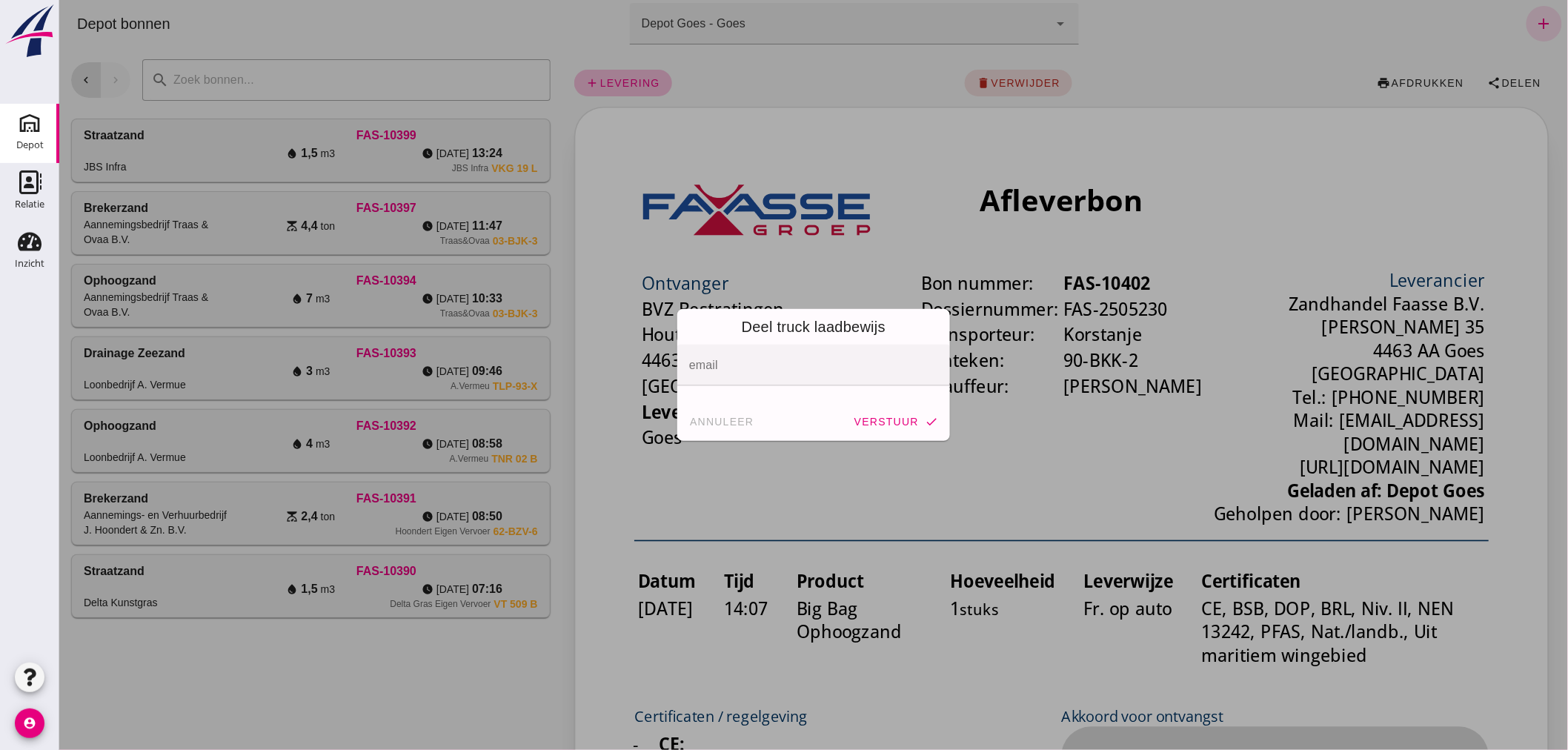
click at [839, 365] on input "email" at bounding box center [812, 372] width 247 height 18
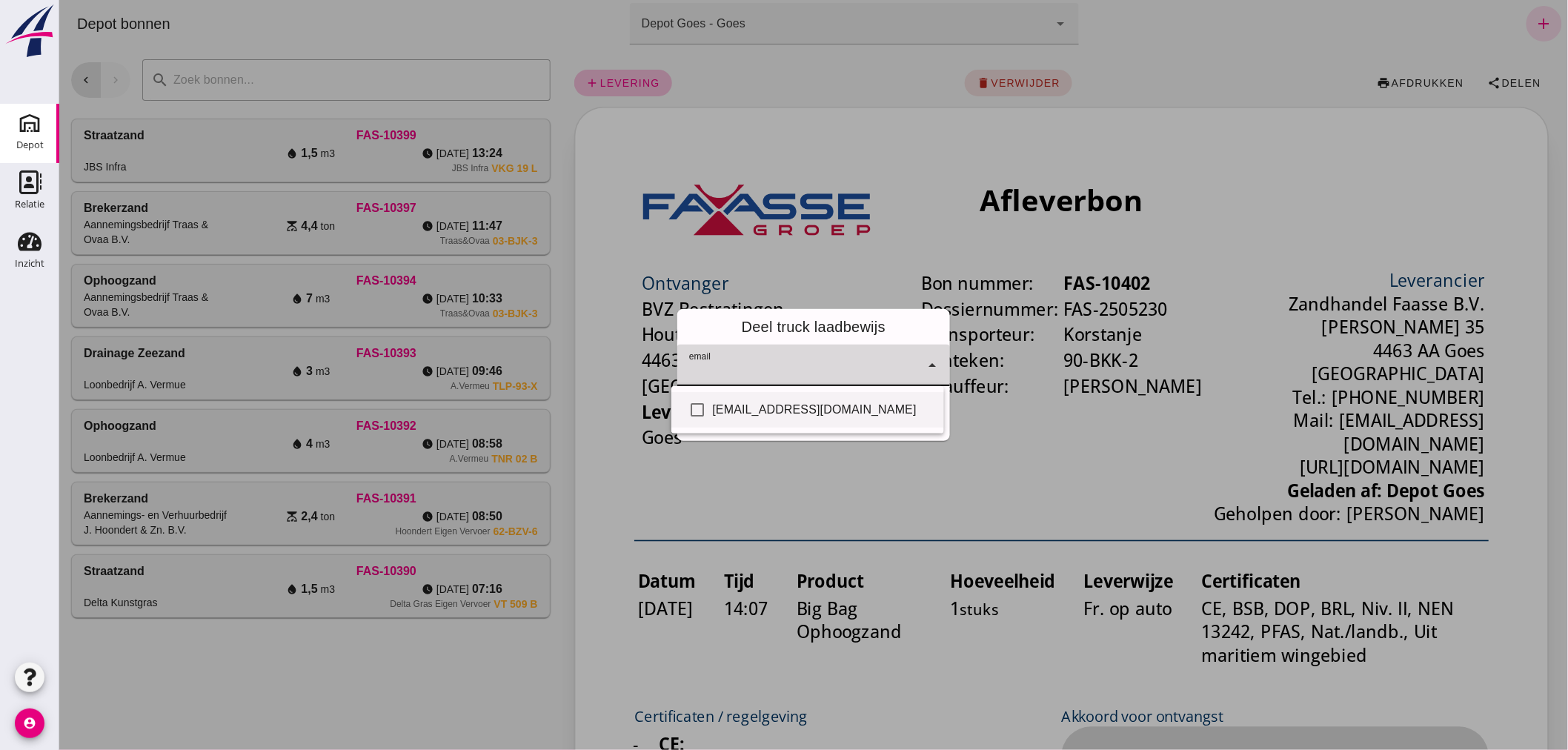
click at [824, 415] on div "[EMAIL_ADDRESS][DOMAIN_NAME]" at bounding box center [822, 410] width 219 height 18
checkbox input "true"
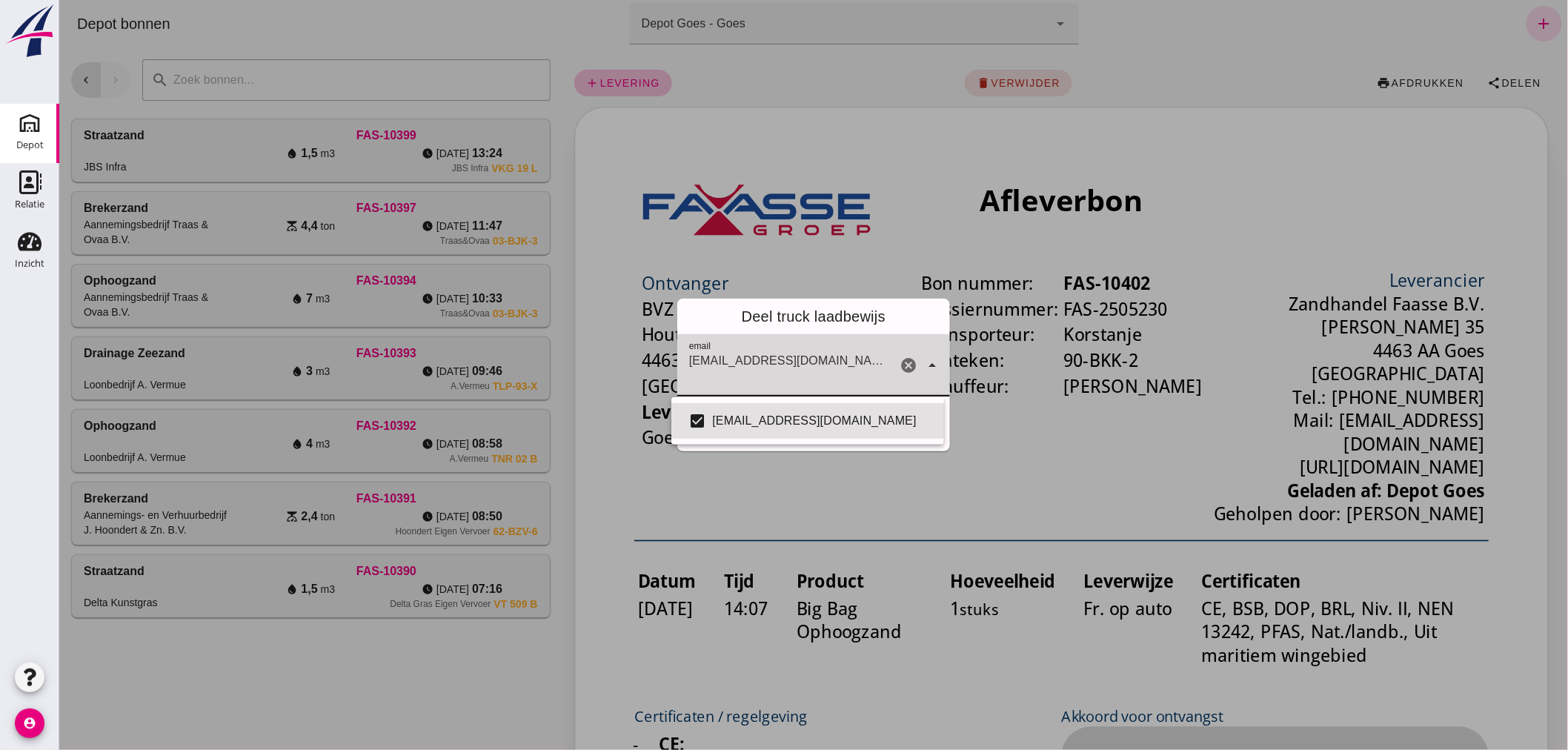
click at [845, 463] on div "Deel truck laadbewijs email email [EMAIL_ADDRESS][DOMAIN_NAME] cancel arrow_dro…" at bounding box center [813, 375] width 1508 height 750
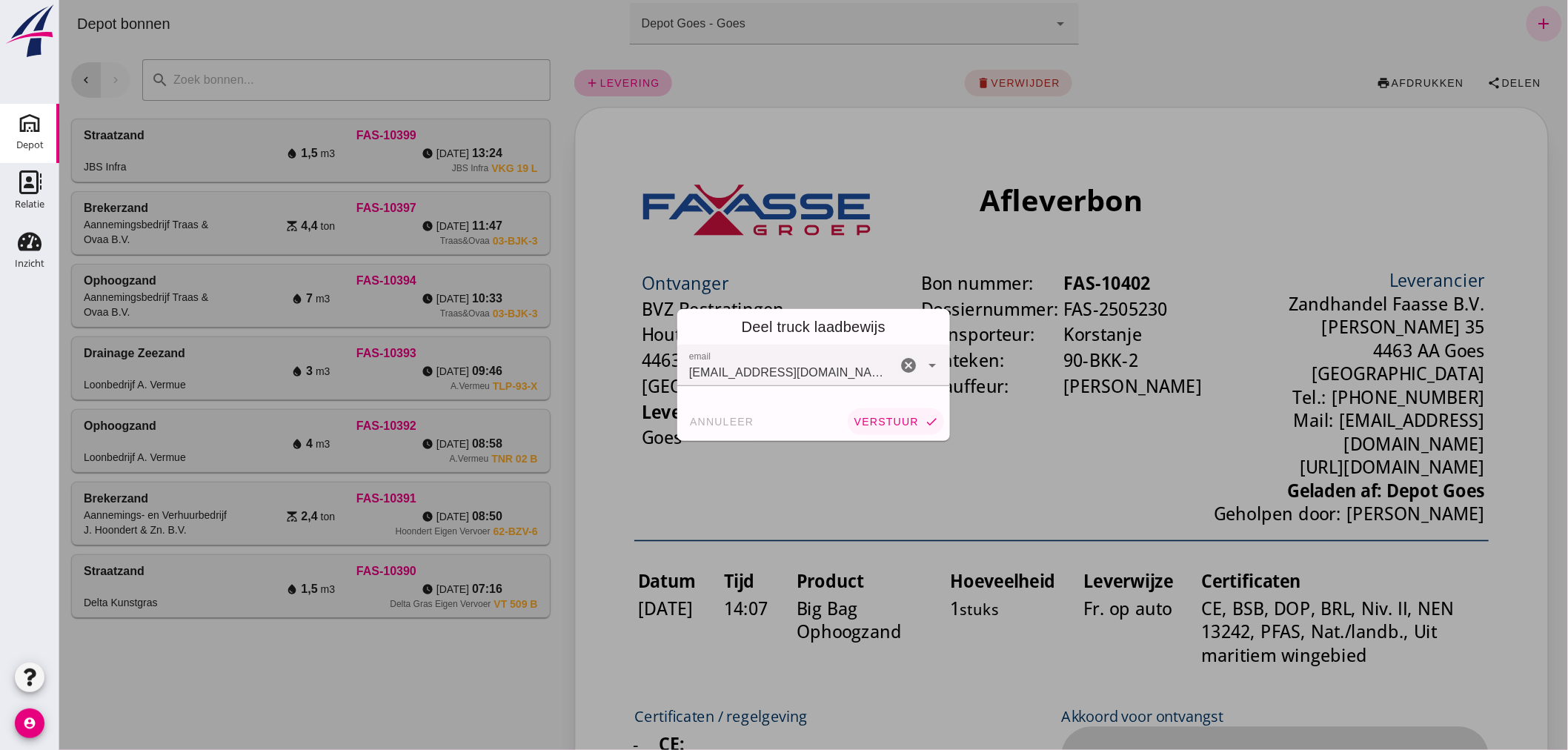
click at [875, 418] on span "verstuur" at bounding box center [886, 422] width 66 height 12
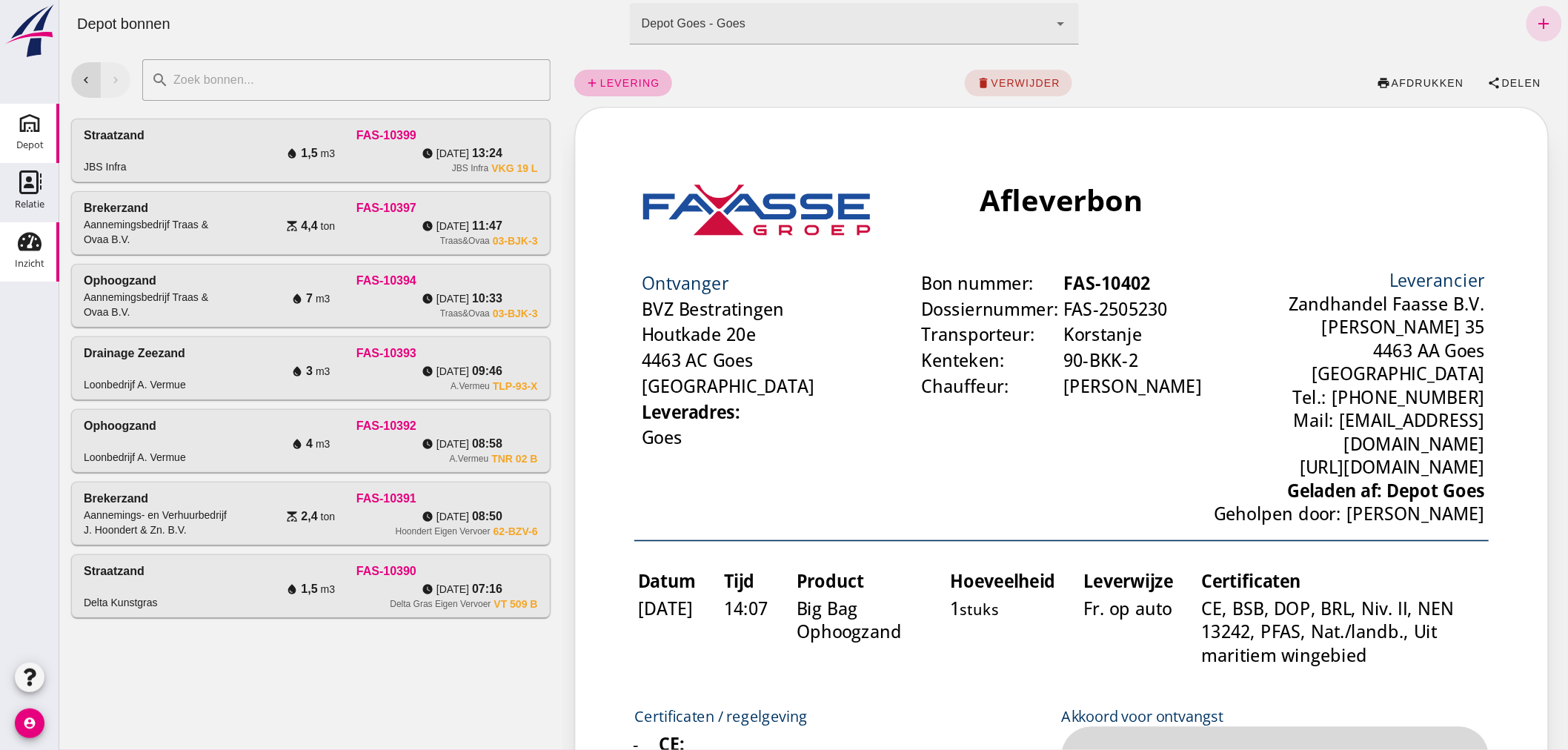
click at [38, 239] on use at bounding box center [30, 241] width 24 height 19
